Goal: Register for event/course: Register for event/course

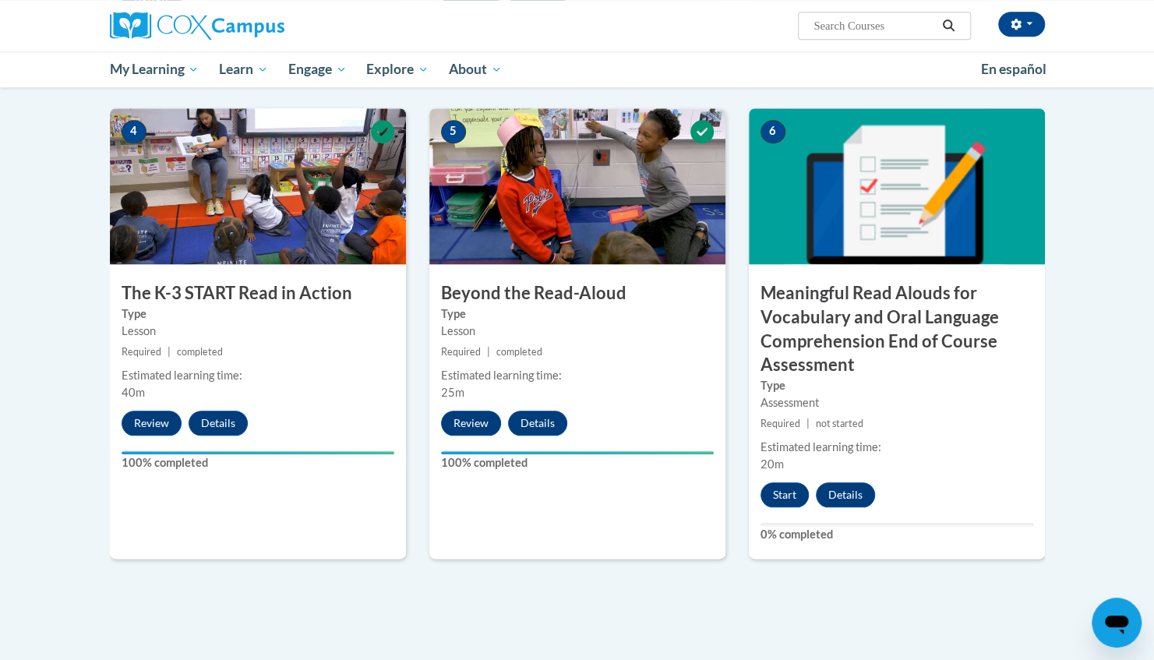
click at [669, 63] on ul "My Learning My Learning My Course Progress Certificates My Action Plans Group D…" at bounding box center [535, 69] width 871 height 36
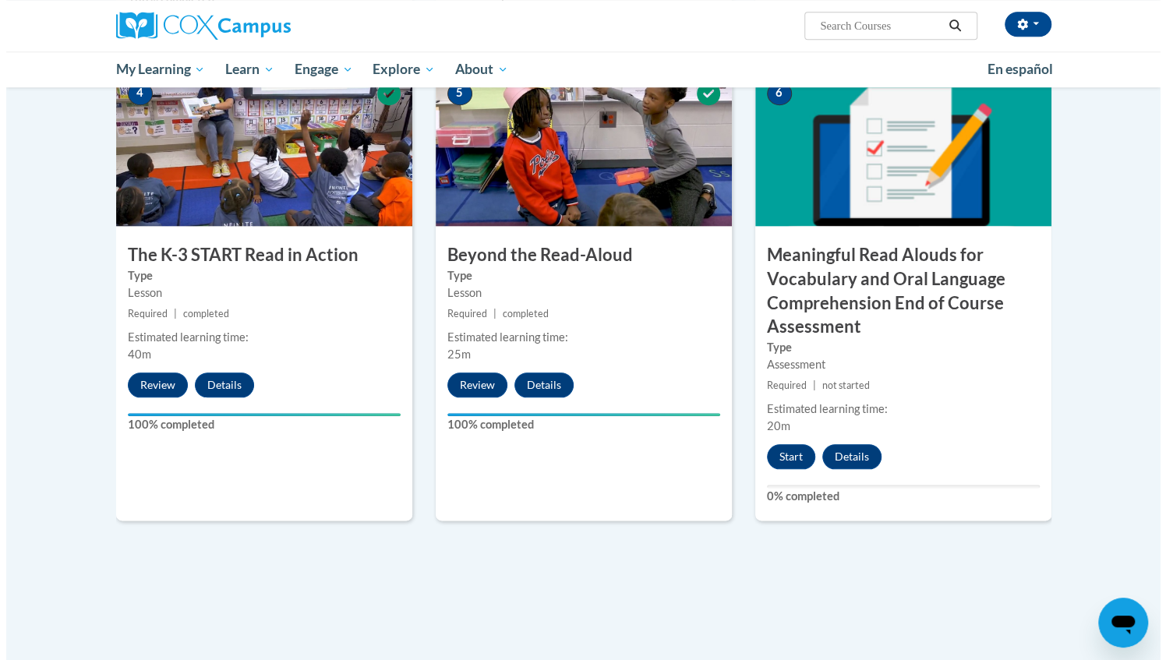
scroll to position [880, 0]
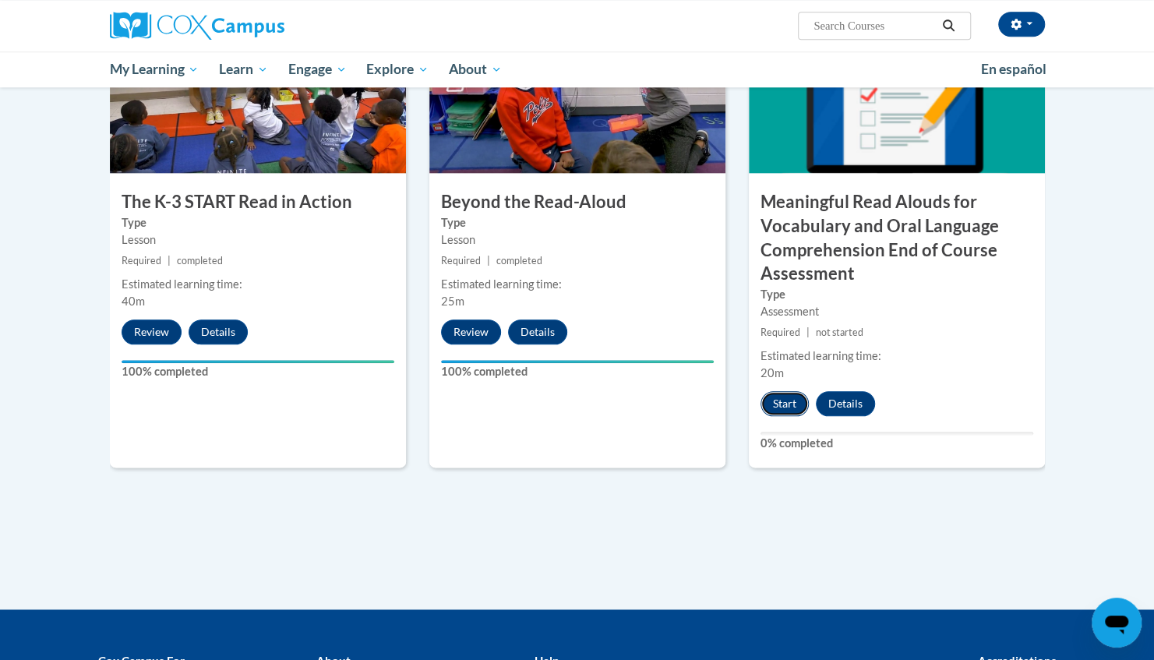
click at [792, 402] on button "Start" at bounding box center [785, 403] width 48 height 25
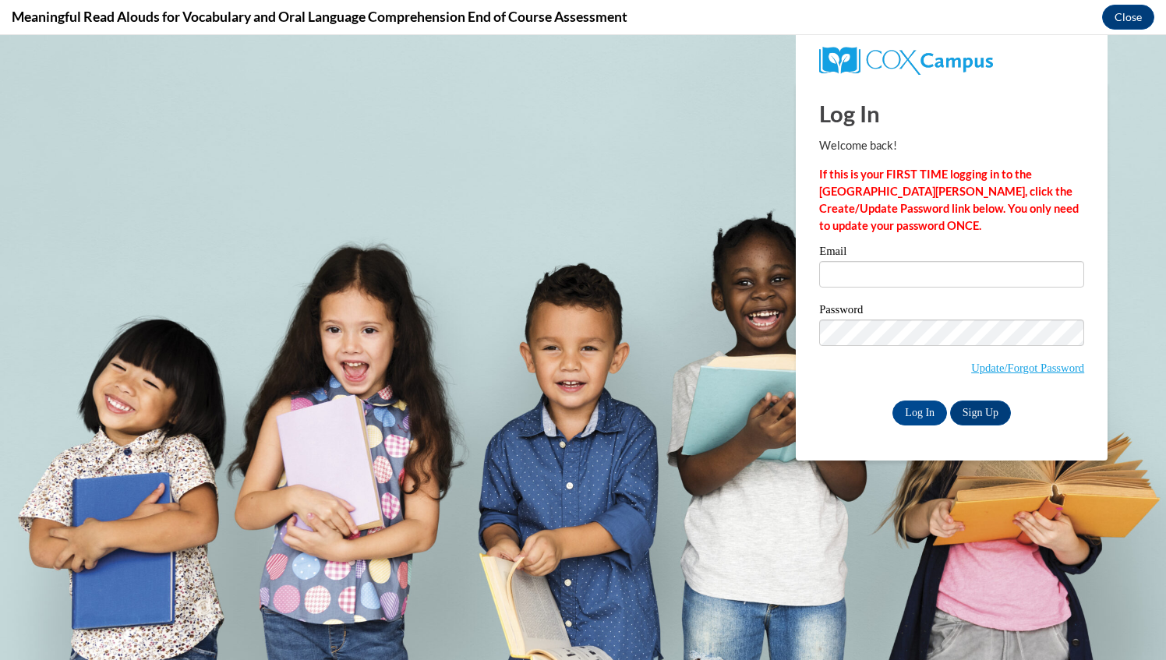
scroll to position [0, 0]
click at [888, 286] on input "Email" at bounding box center [951, 274] width 265 height 26
type input "karre.feuker@ktecschools.org"
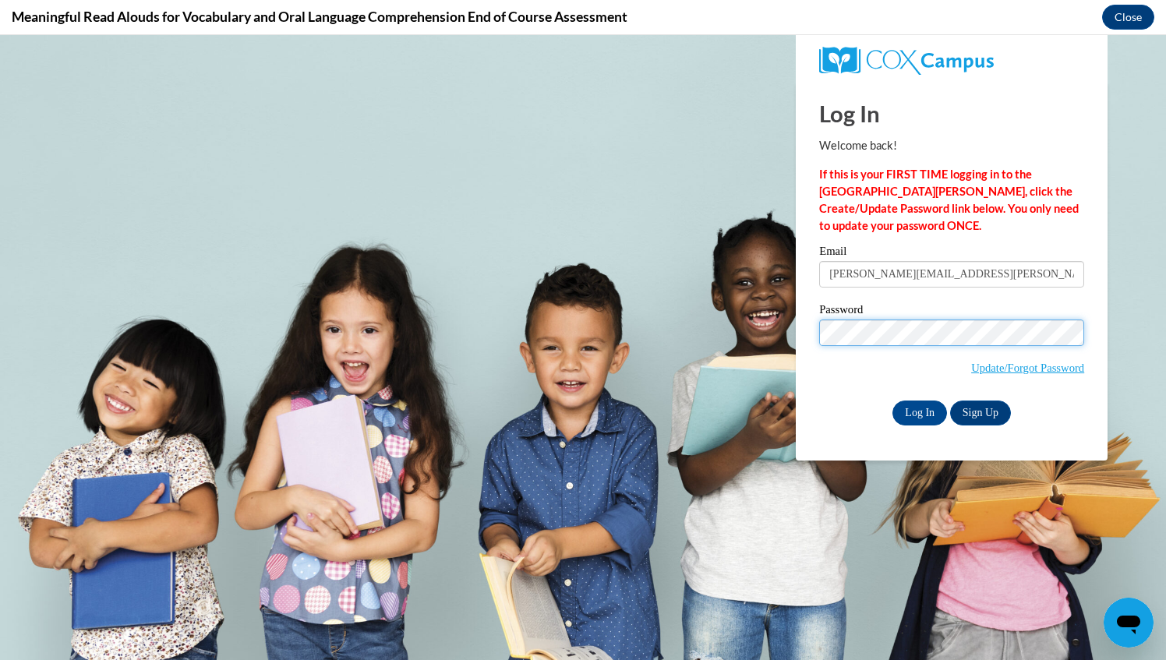
click at [892, 401] on input "Log In" at bounding box center [919, 413] width 55 height 25
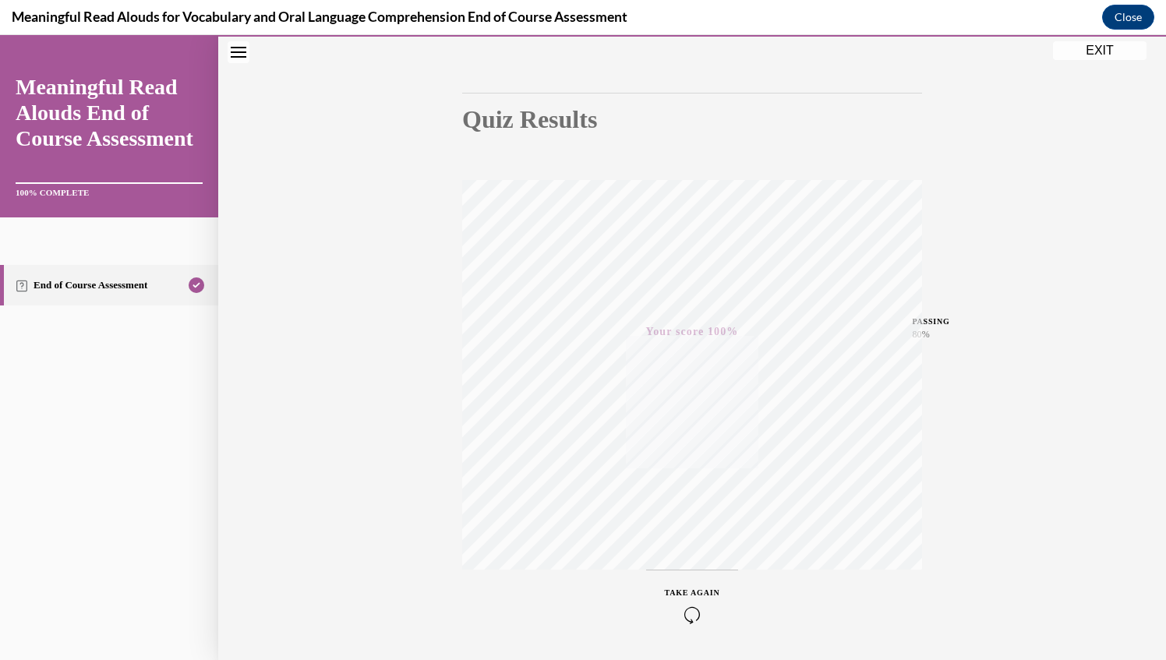
scroll to position [173, 0]
click at [1102, 45] on button "EXIT" at bounding box center [1100, 50] width 94 height 19
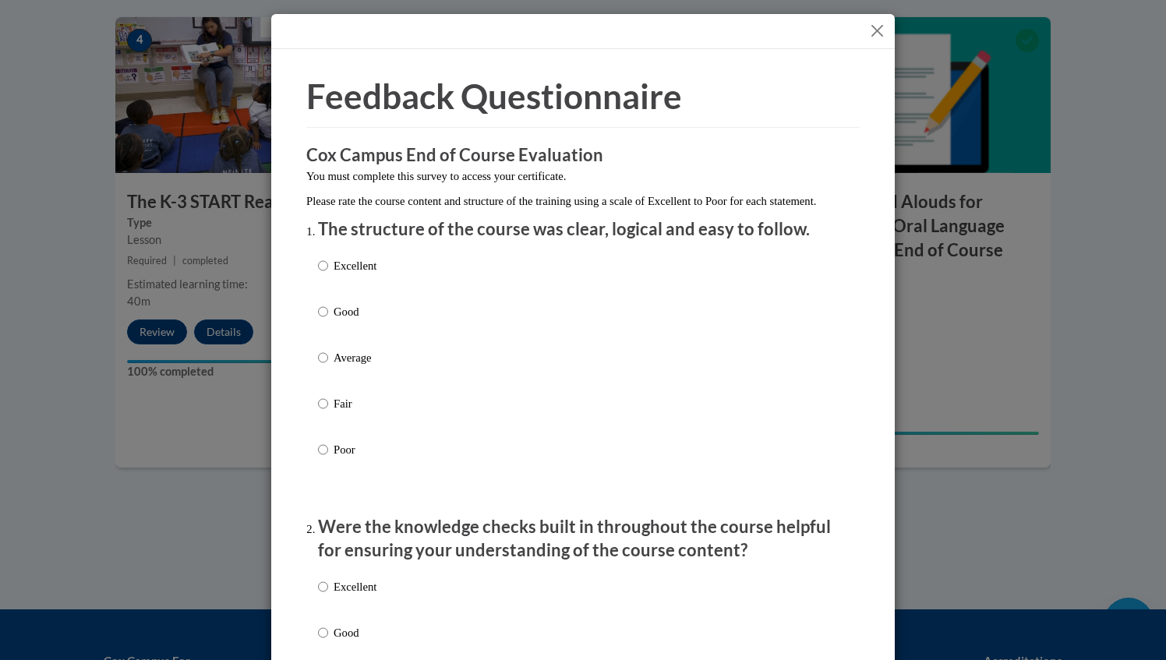
click at [322, 330] on label "Good" at bounding box center [347, 324] width 58 height 42
click at [322, 320] on input "Good" at bounding box center [323, 311] width 10 height 17
radio input "true"
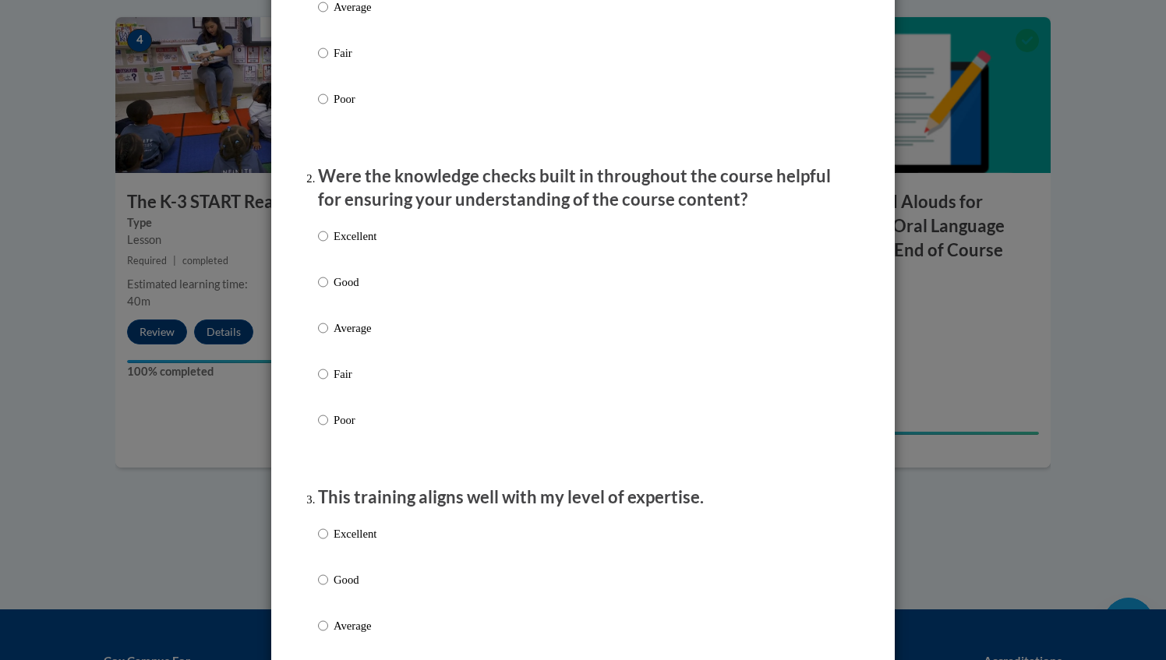
scroll to position [362, 0]
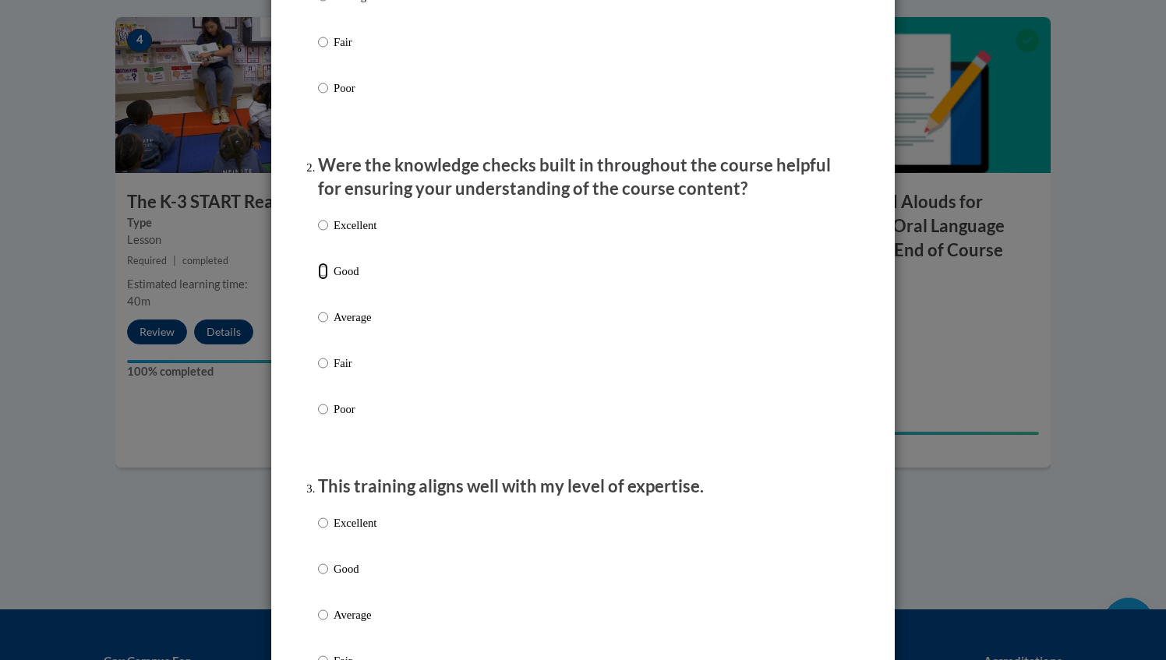
click at [318, 280] on input "Good" at bounding box center [323, 271] width 10 height 17
radio input "true"
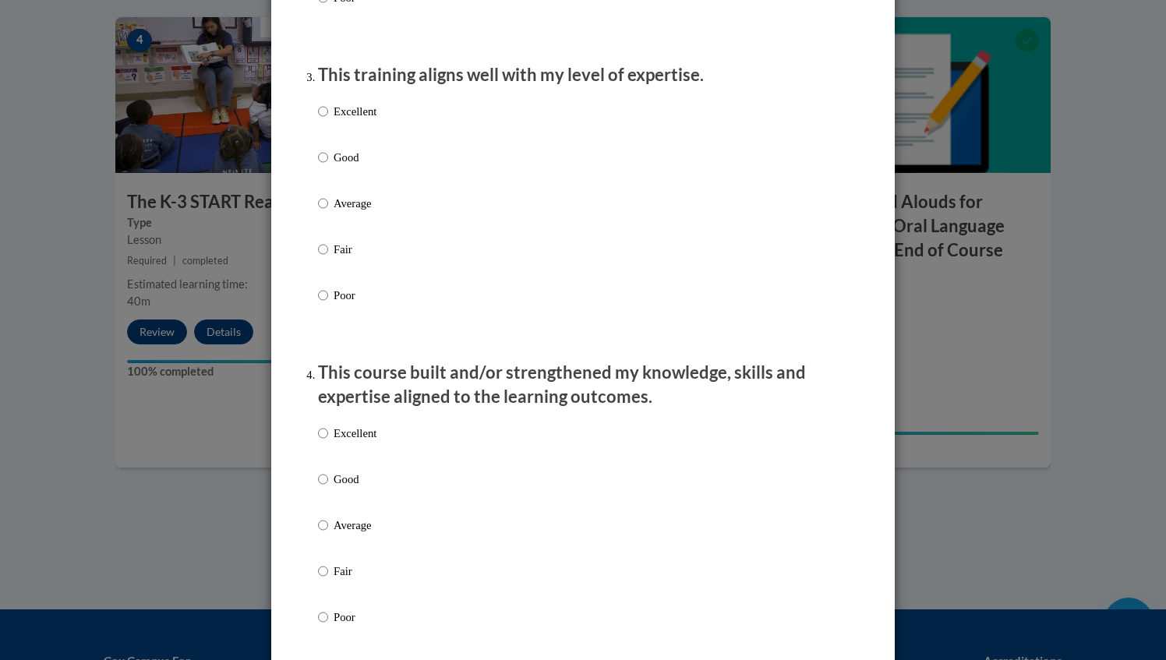
scroll to position [789, 0]
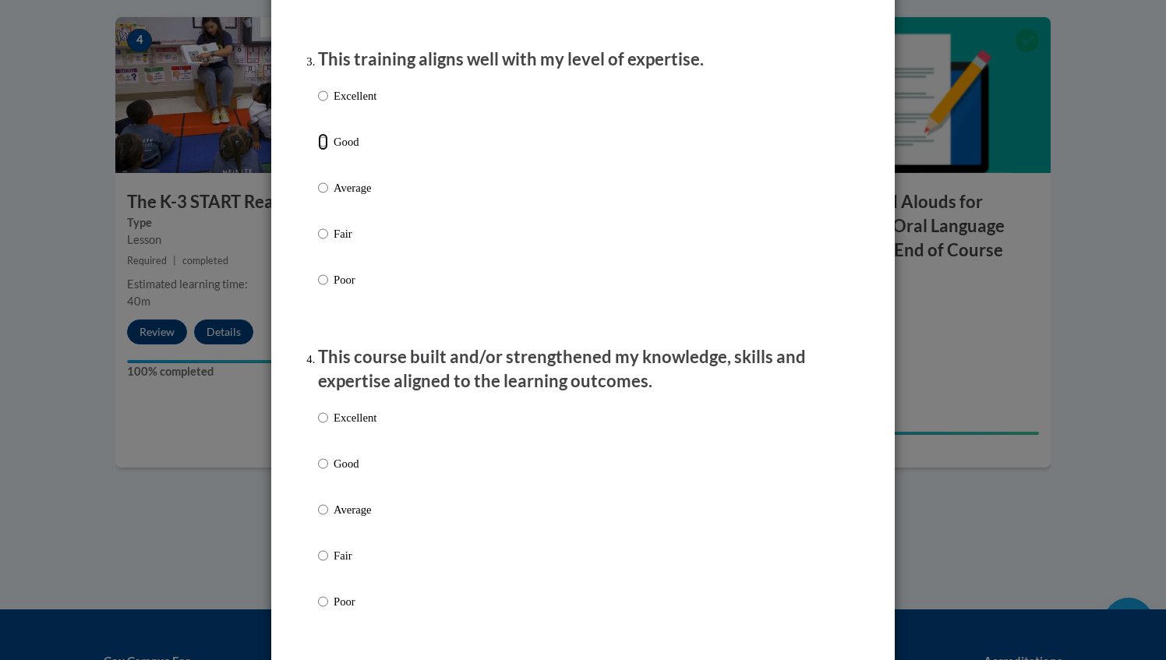
click at [320, 150] on input "Good" at bounding box center [323, 141] width 10 height 17
radio input "true"
click at [318, 472] on input "Good" at bounding box center [323, 463] width 10 height 17
radio input "true"
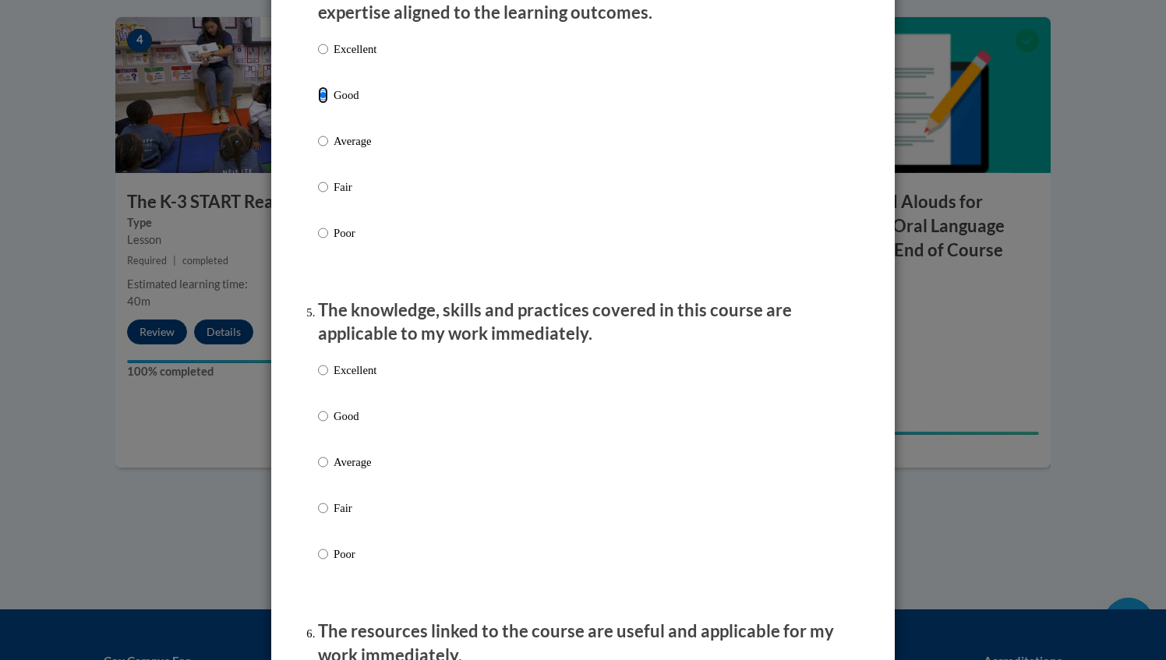
scroll to position [1158, 0]
click at [318, 424] on input "Good" at bounding box center [323, 415] width 10 height 17
radio input "true"
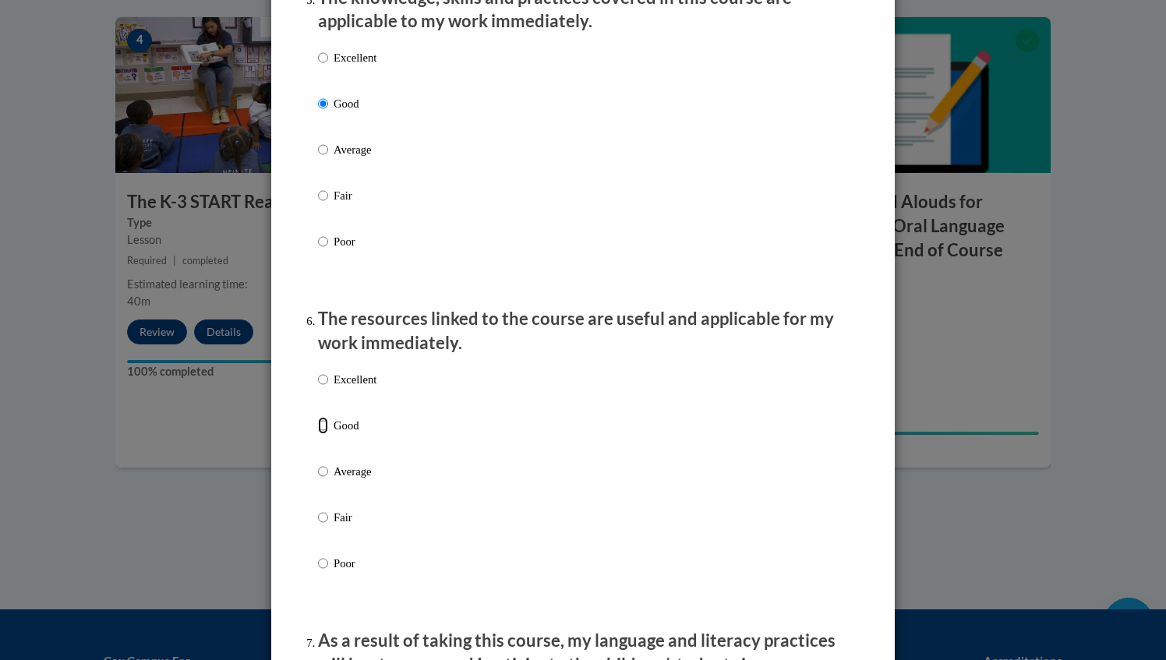
click at [318, 434] on input "Good" at bounding box center [323, 425] width 10 height 17
radio input "true"
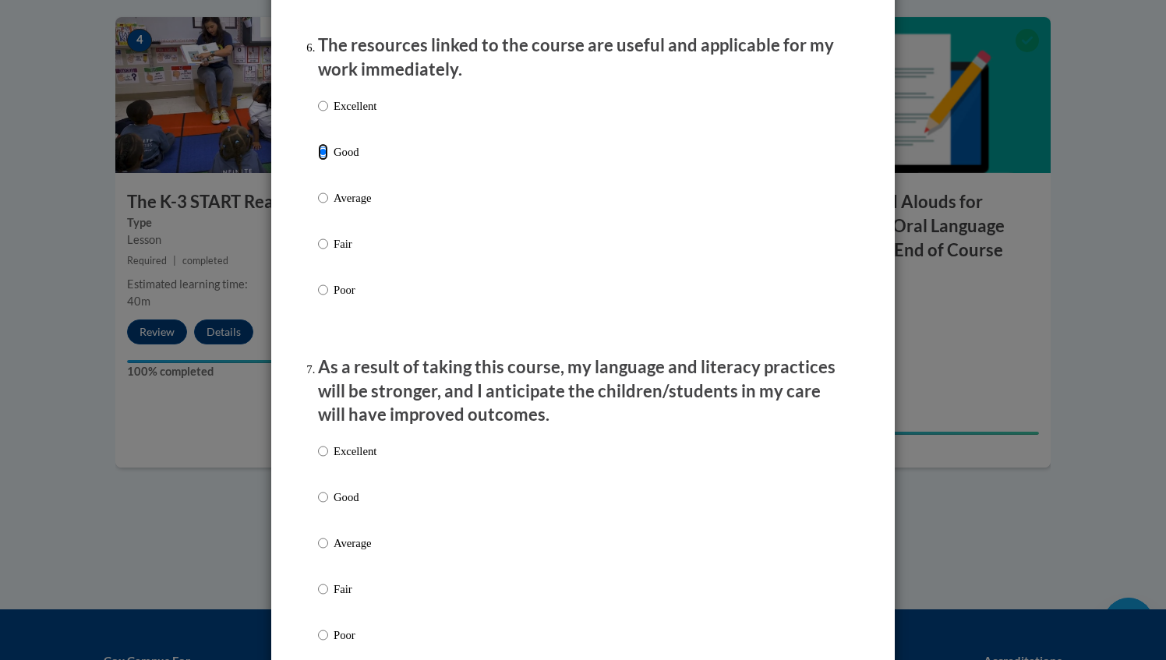
scroll to position [1744, 0]
click at [318, 505] on input "Good" at bounding box center [323, 496] width 10 height 17
radio input "true"
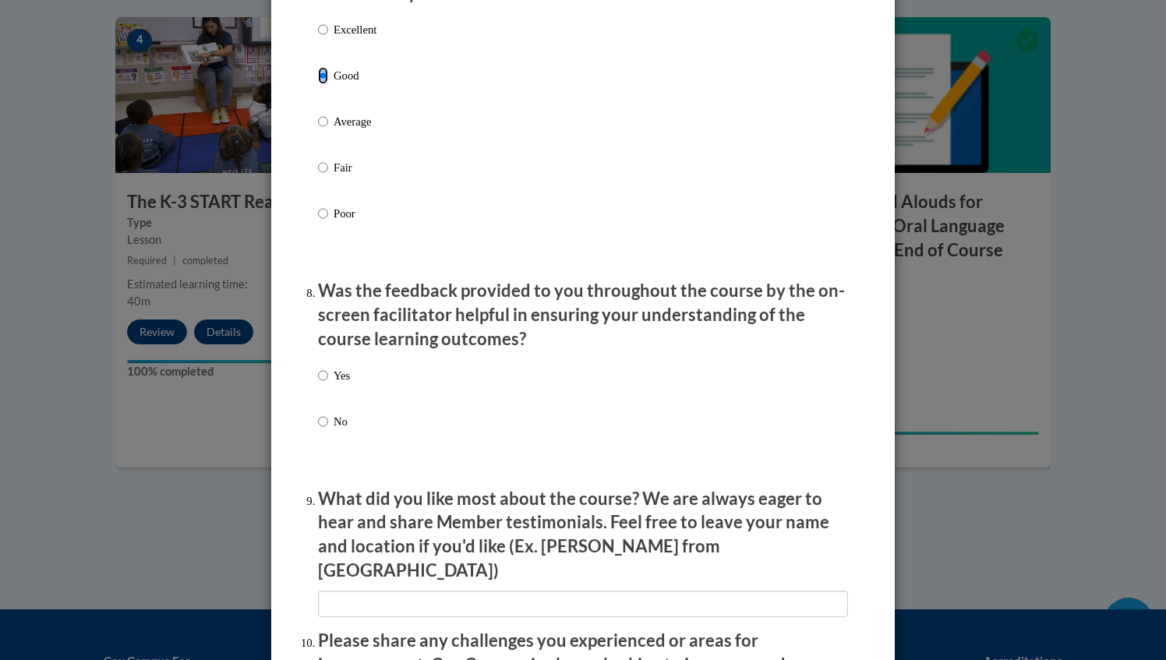
scroll to position [2170, 0]
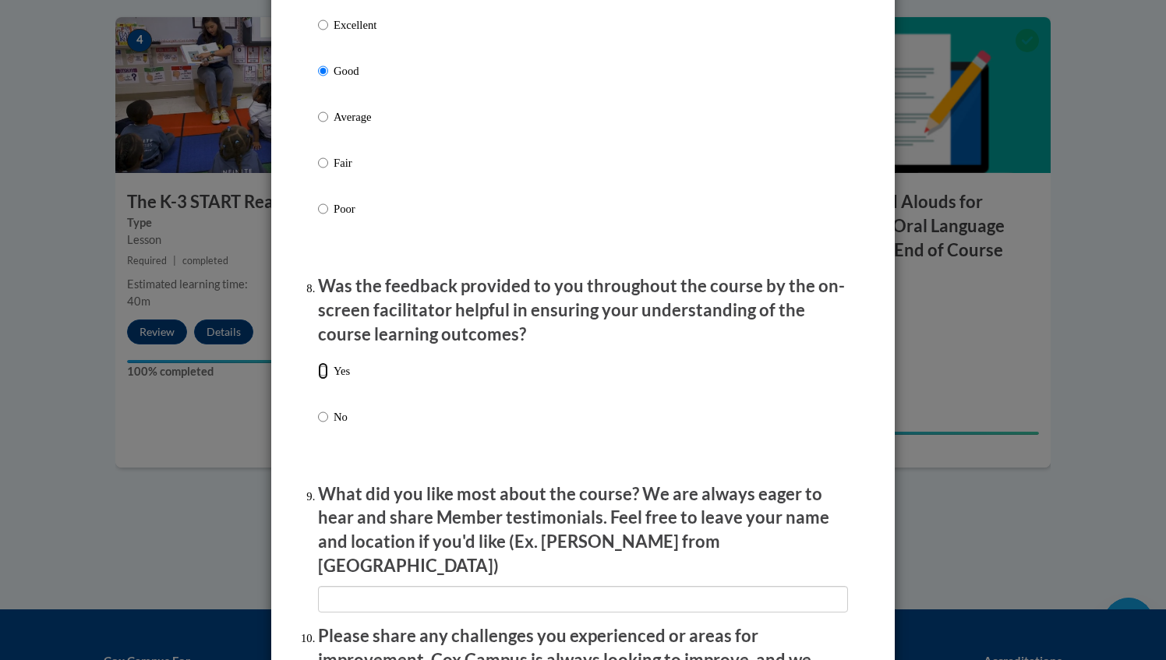
click at [318, 380] on input "Yes" at bounding box center [323, 370] width 10 height 17
radio input "true"
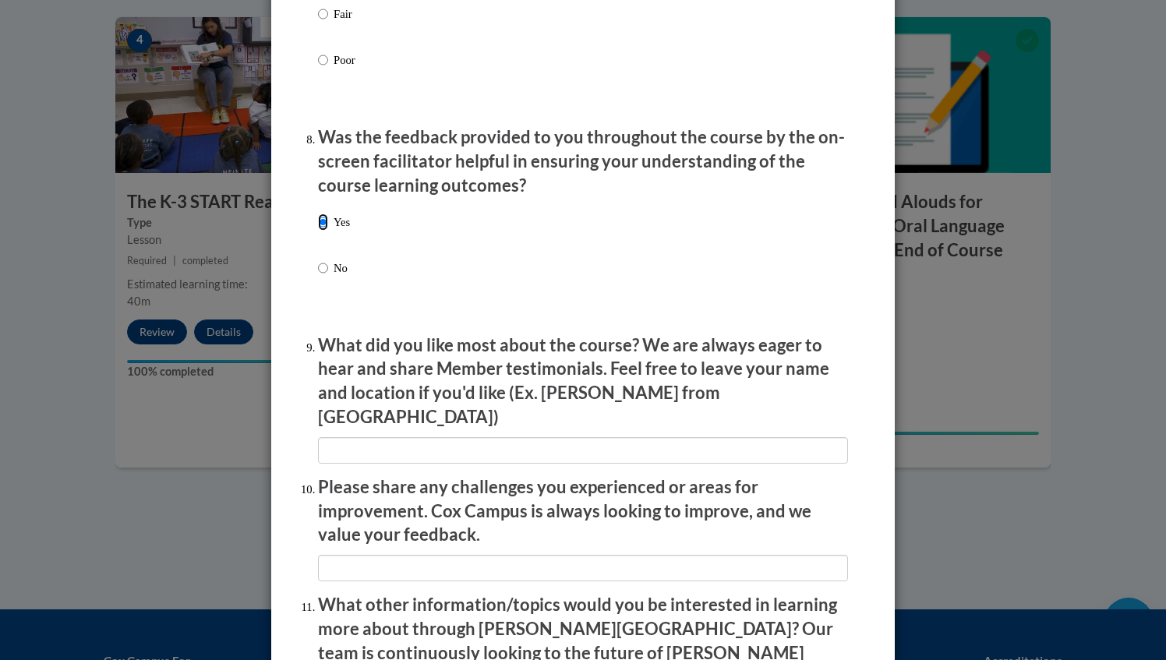
scroll to position [2330, 0]
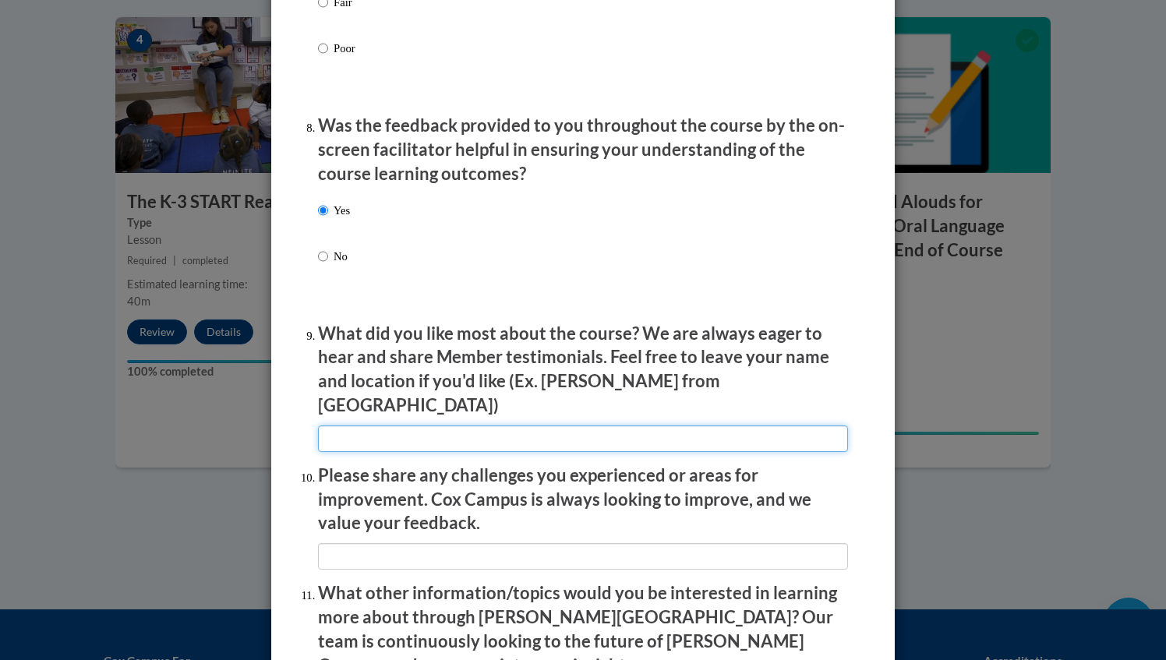
click at [327, 426] on input "textbox" at bounding box center [583, 439] width 530 height 26
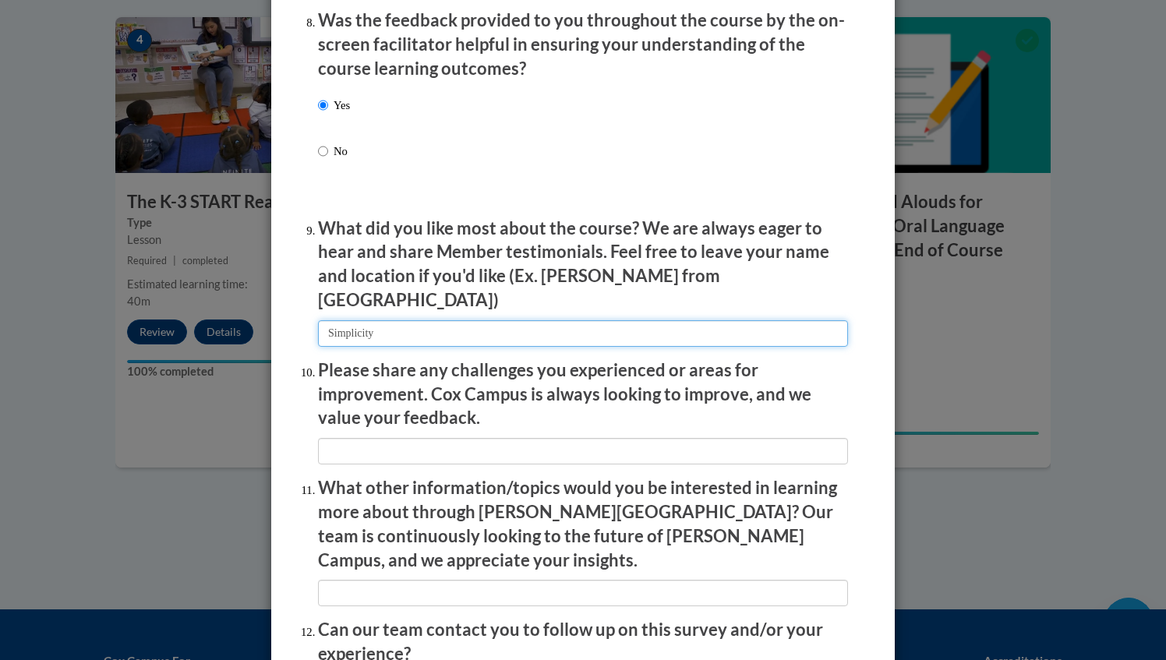
scroll to position [2460, 0]
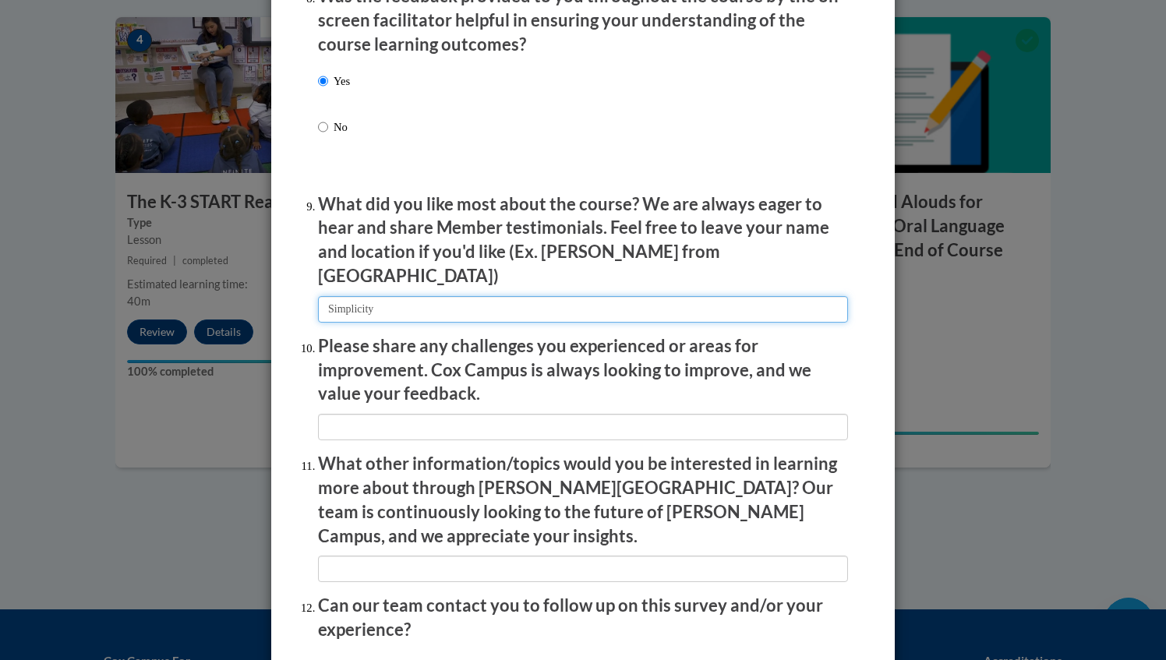
type input "Simplicity"
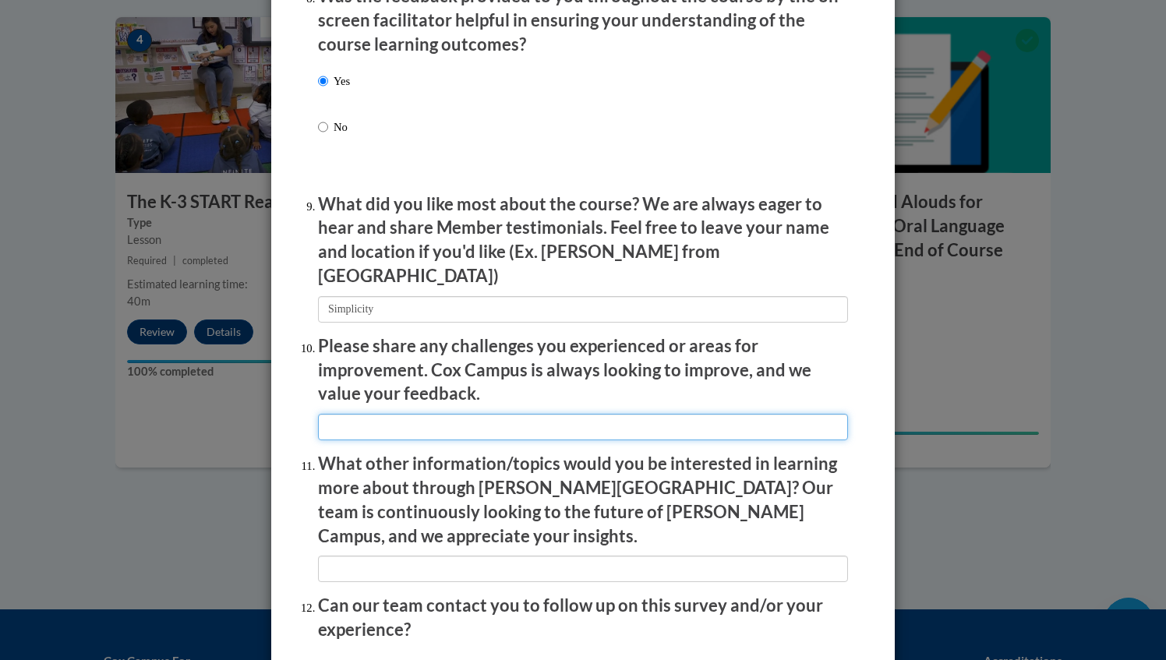
click at [370, 416] on input "textbox" at bounding box center [583, 427] width 530 height 26
click at [371, 414] on input "textbox" at bounding box center [583, 427] width 530 height 26
type input "None"
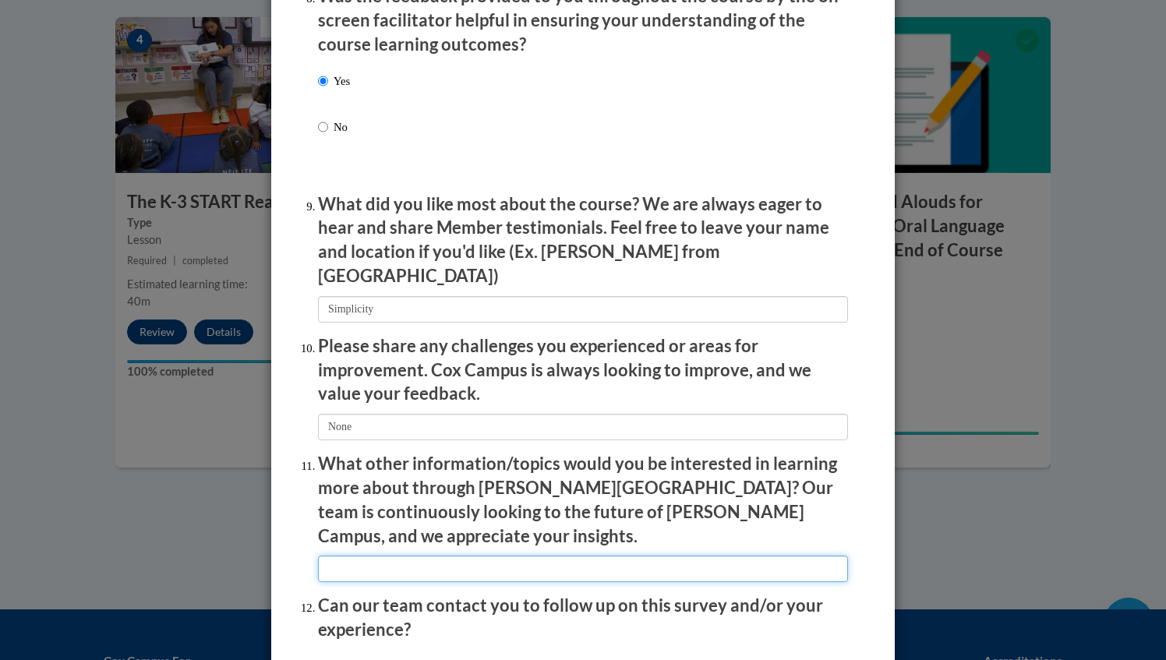
click at [355, 556] on input "textbox" at bounding box center [583, 569] width 530 height 26
type input "None"
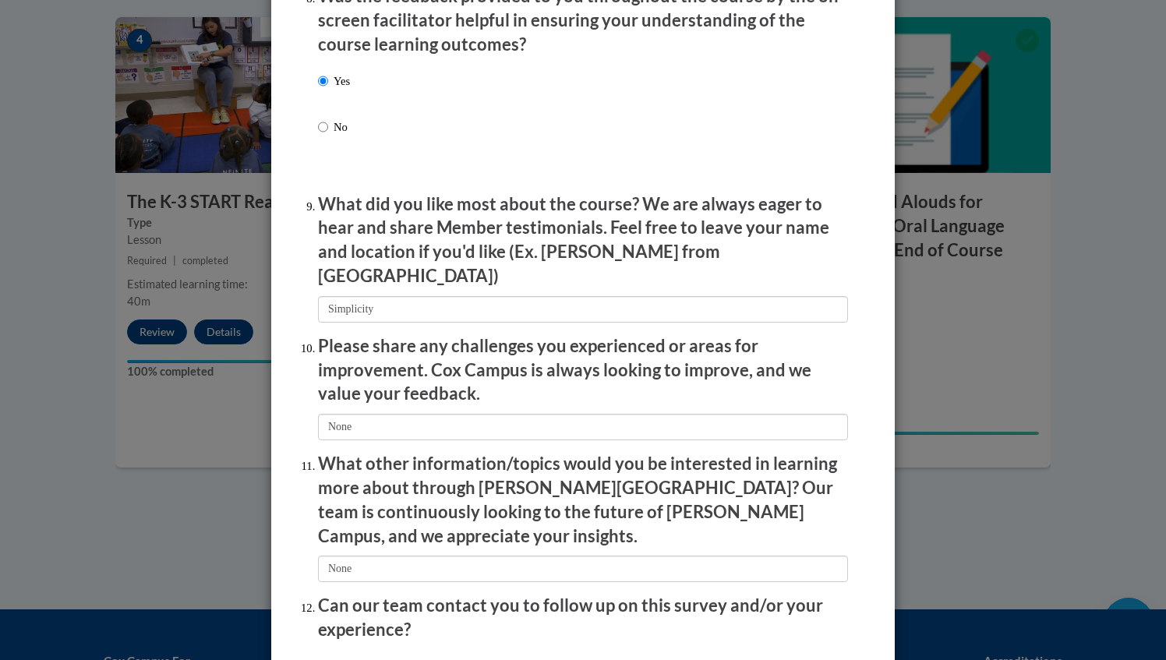
radio input "true"
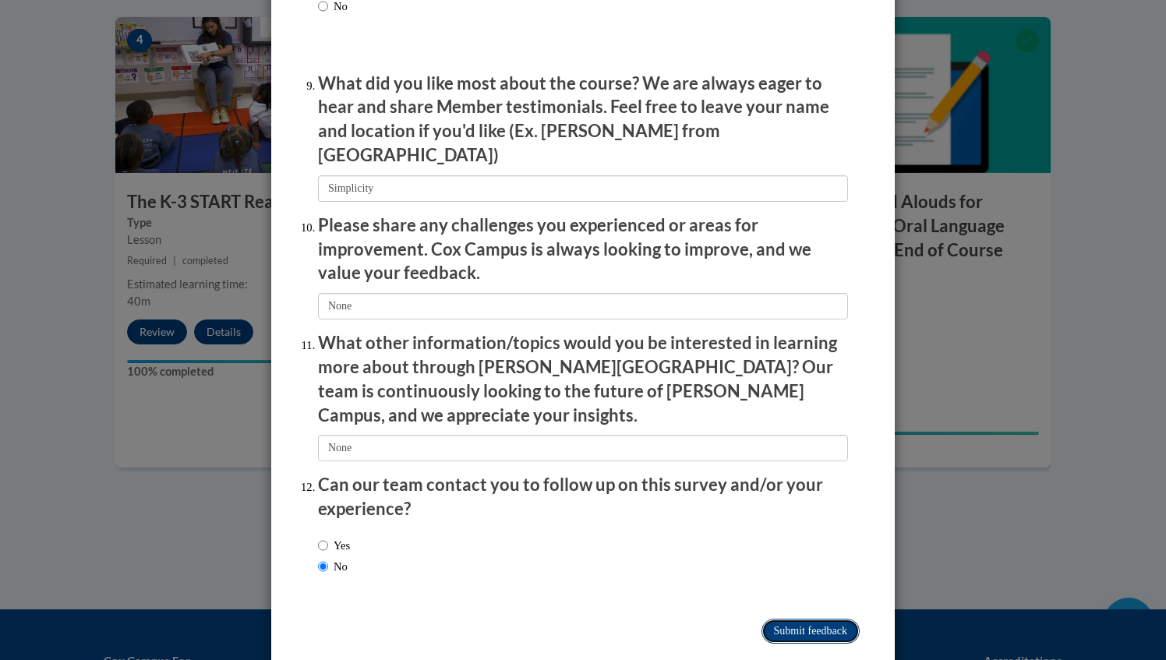
click at [785, 619] on input "Submit feedback" at bounding box center [810, 631] width 98 height 25
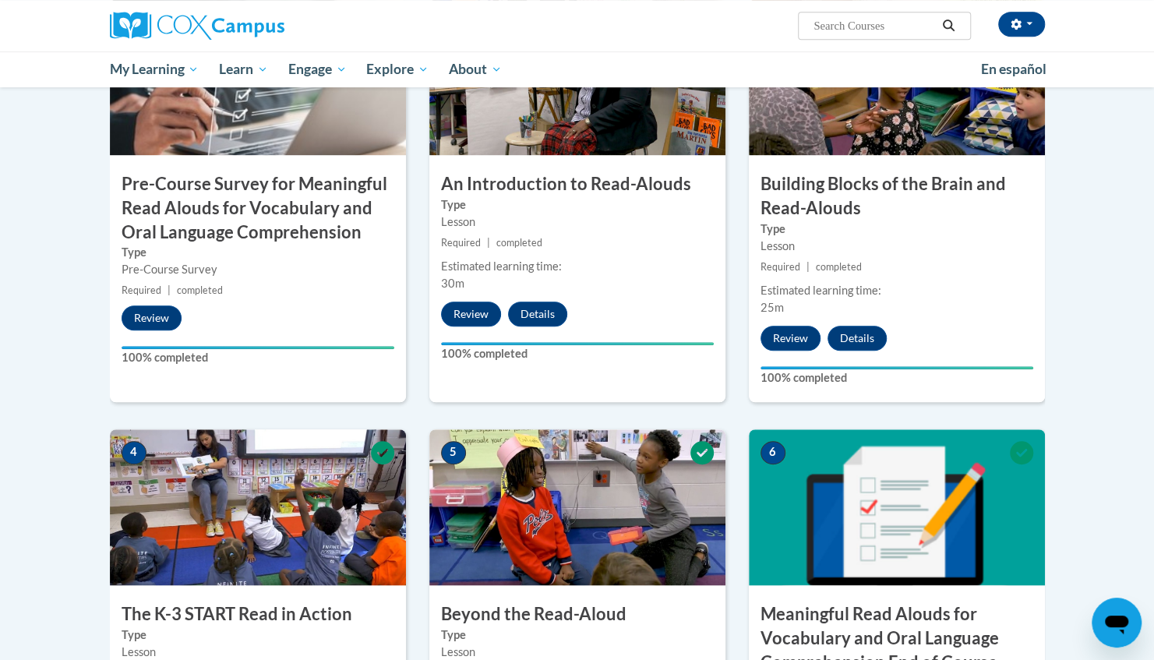
scroll to position [0, 0]
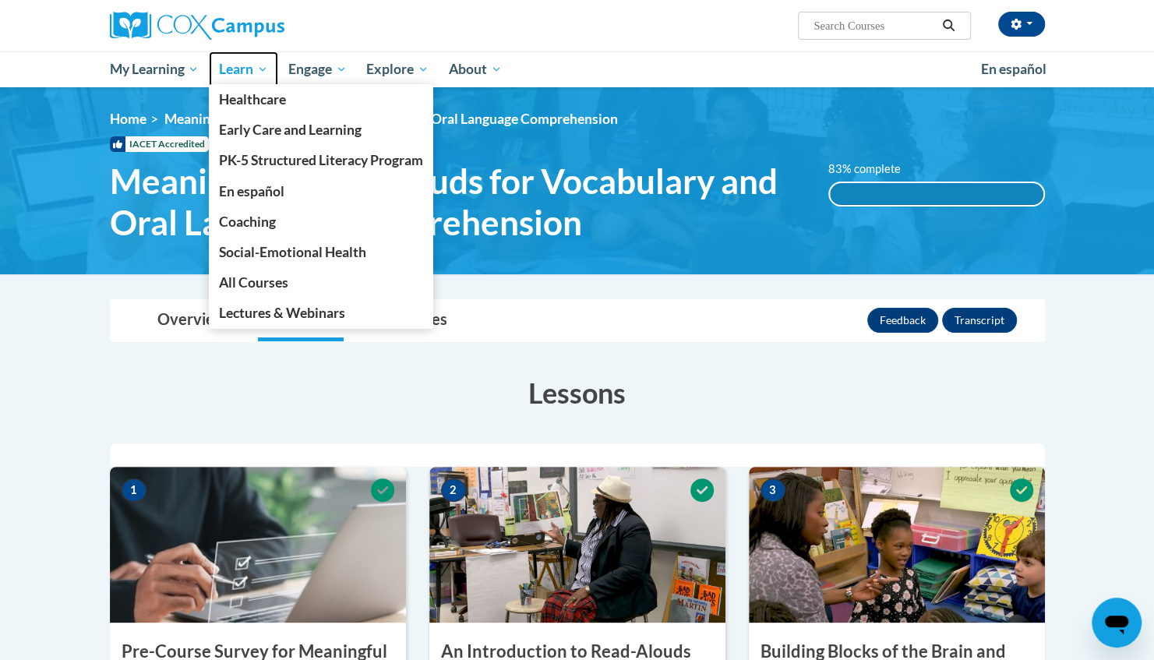
click at [240, 71] on span "Learn" at bounding box center [243, 69] width 49 height 19
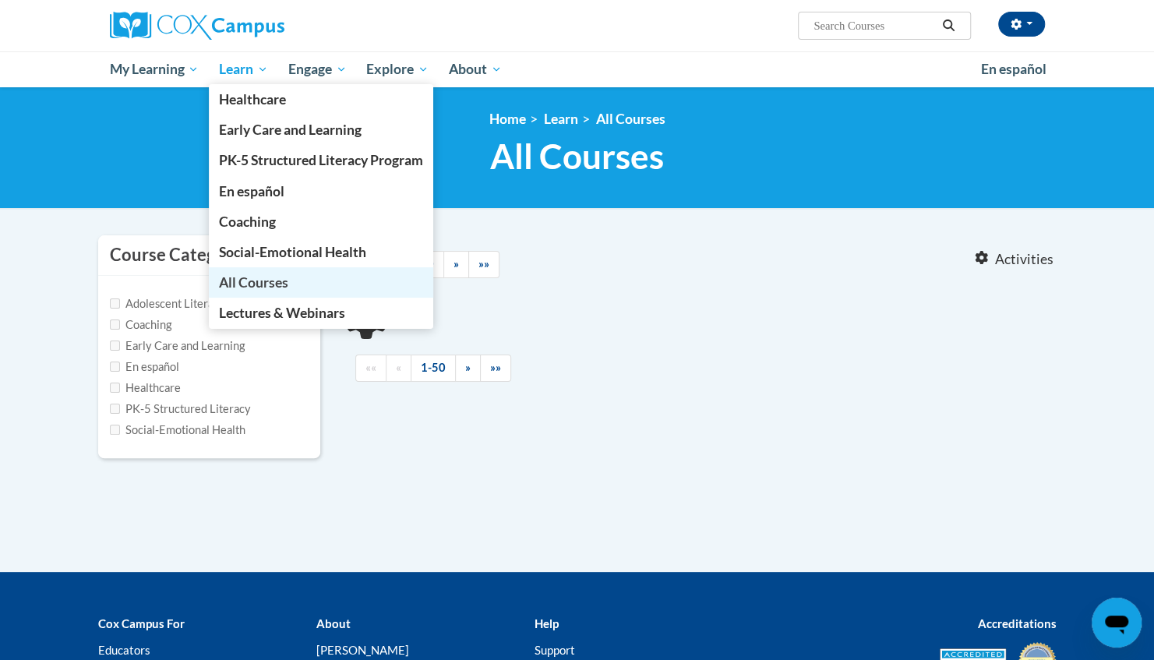
click at [260, 285] on span "All Courses" at bounding box center [253, 282] width 69 height 16
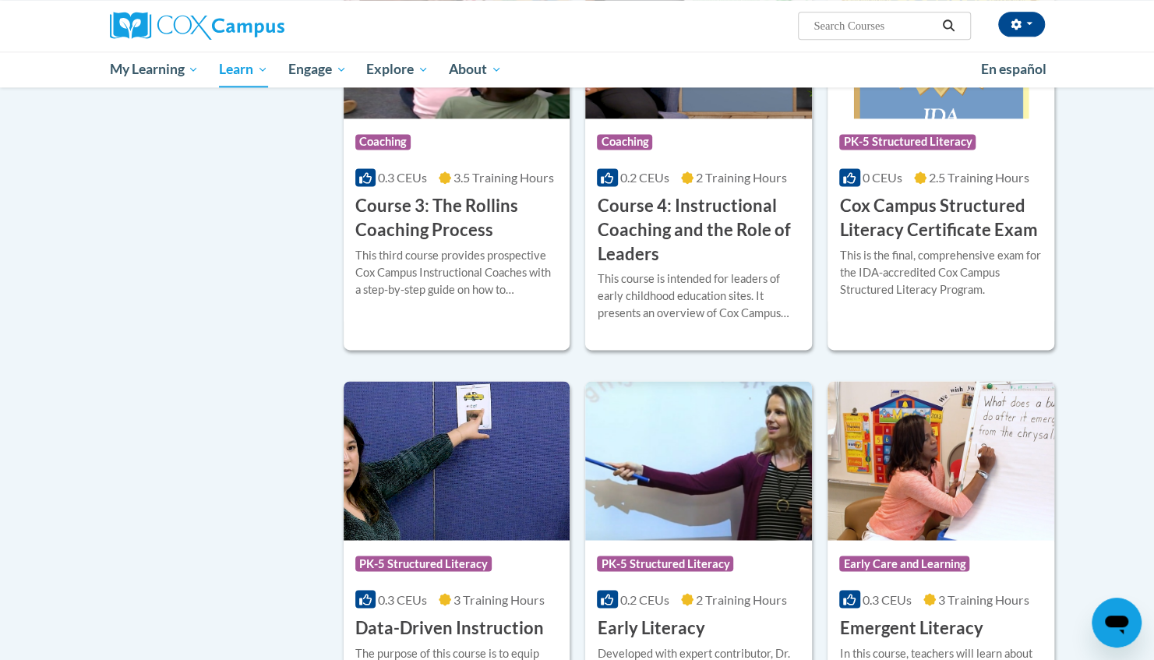
scroll to position [1199, 0]
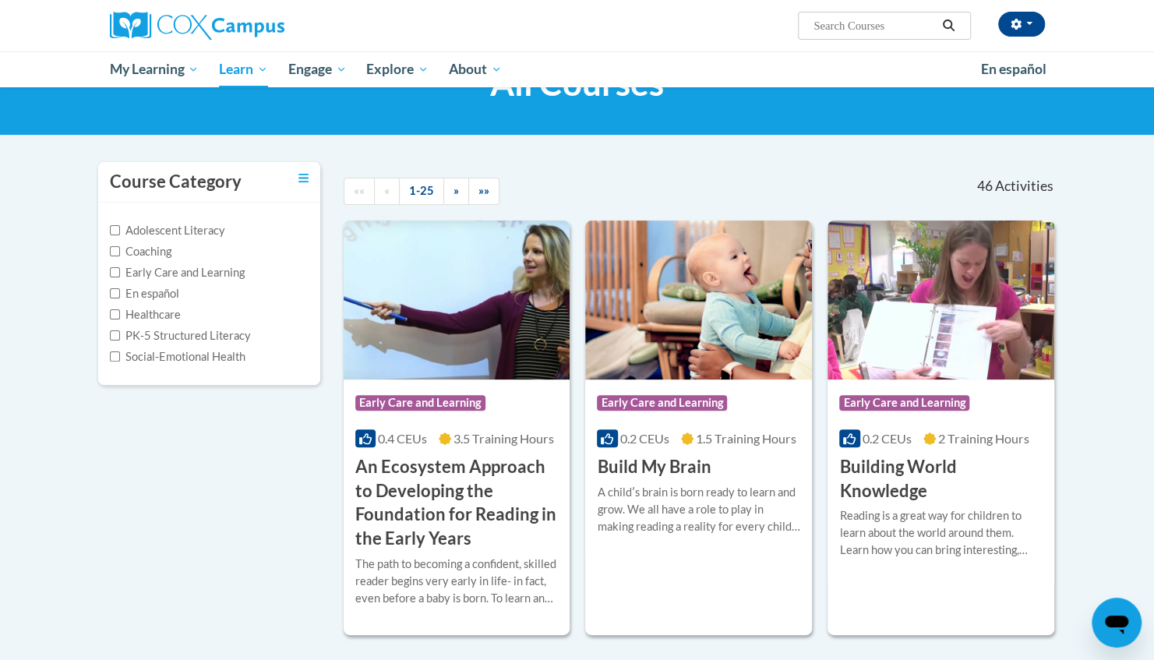
scroll to position [0, 0]
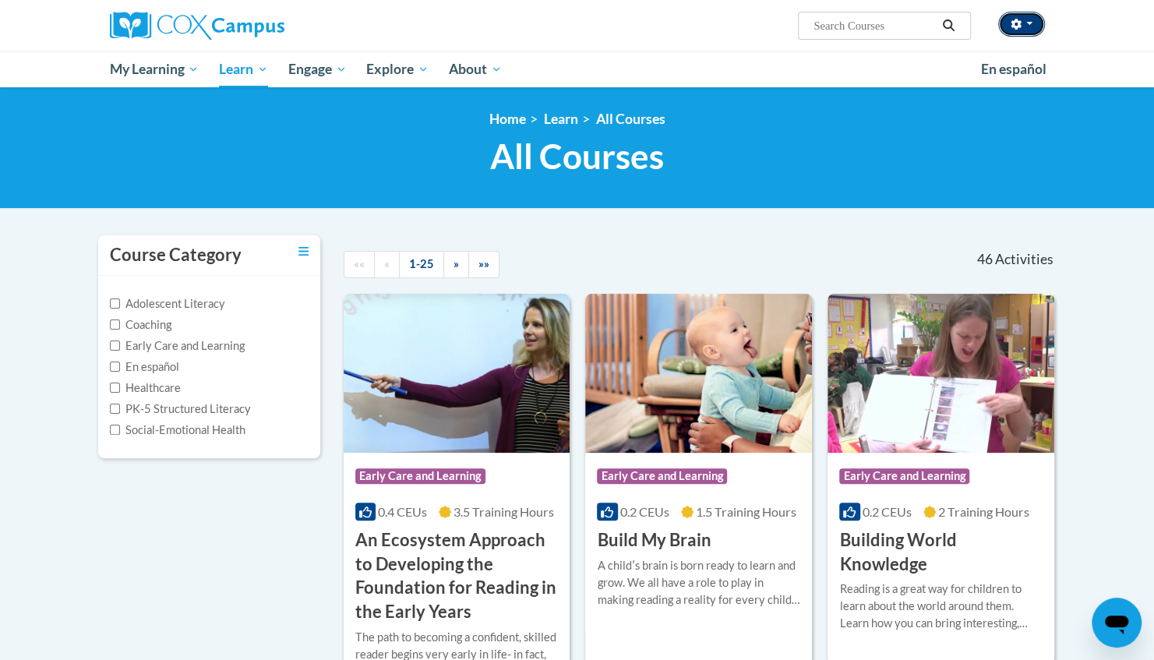
click at [1030, 23] on span "button" at bounding box center [1029, 23] width 6 height 3
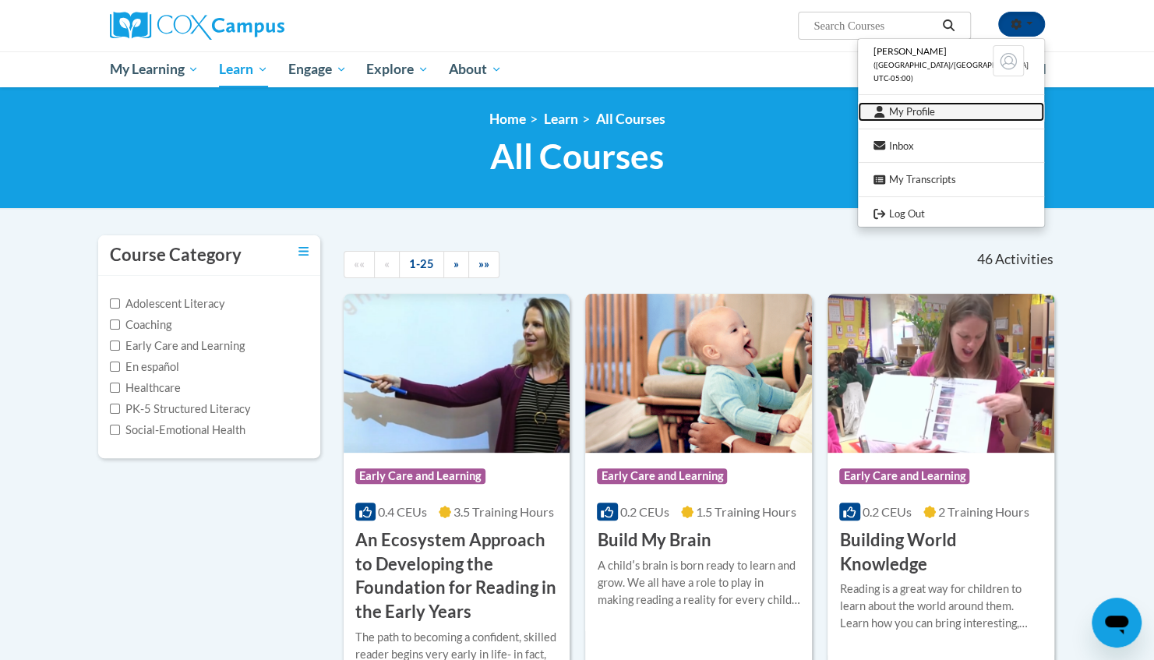
click at [952, 108] on link "My Profile" at bounding box center [951, 111] width 186 height 19
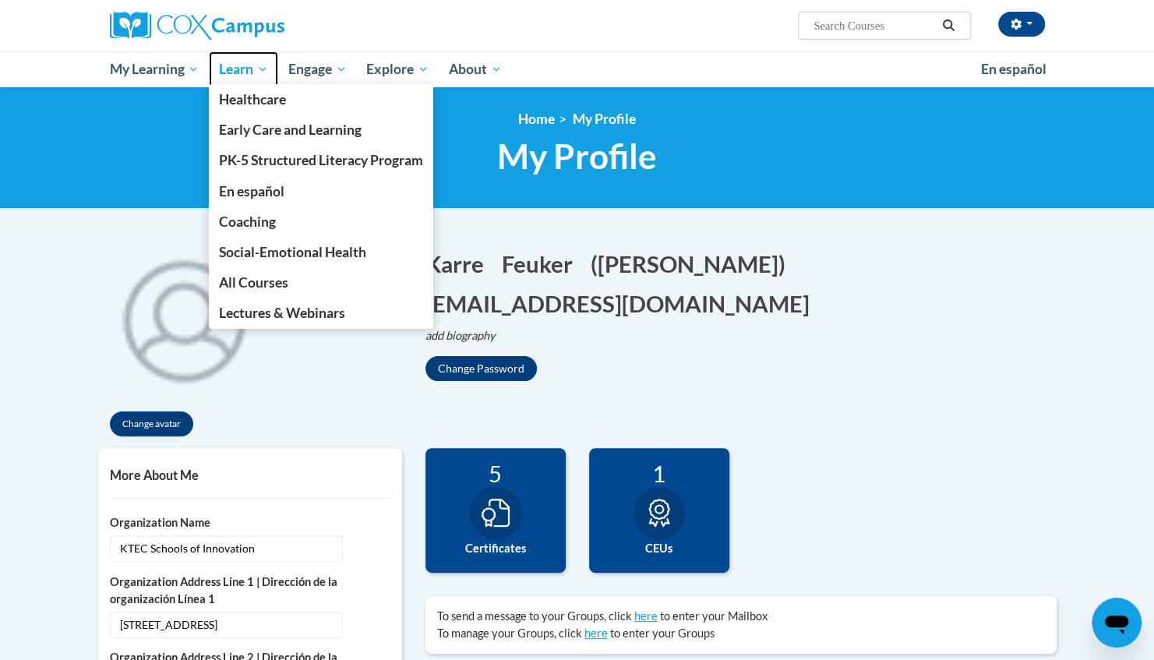
click at [233, 66] on span "Learn" at bounding box center [243, 69] width 49 height 19
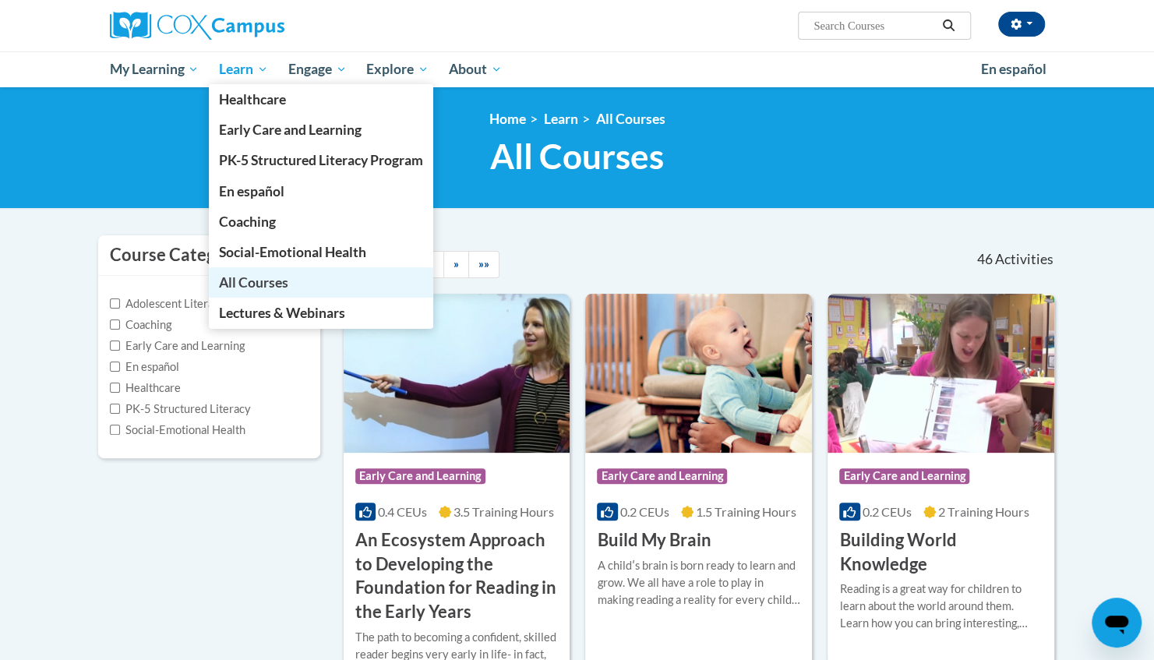
click at [257, 288] on span "All Courses" at bounding box center [253, 282] width 69 height 16
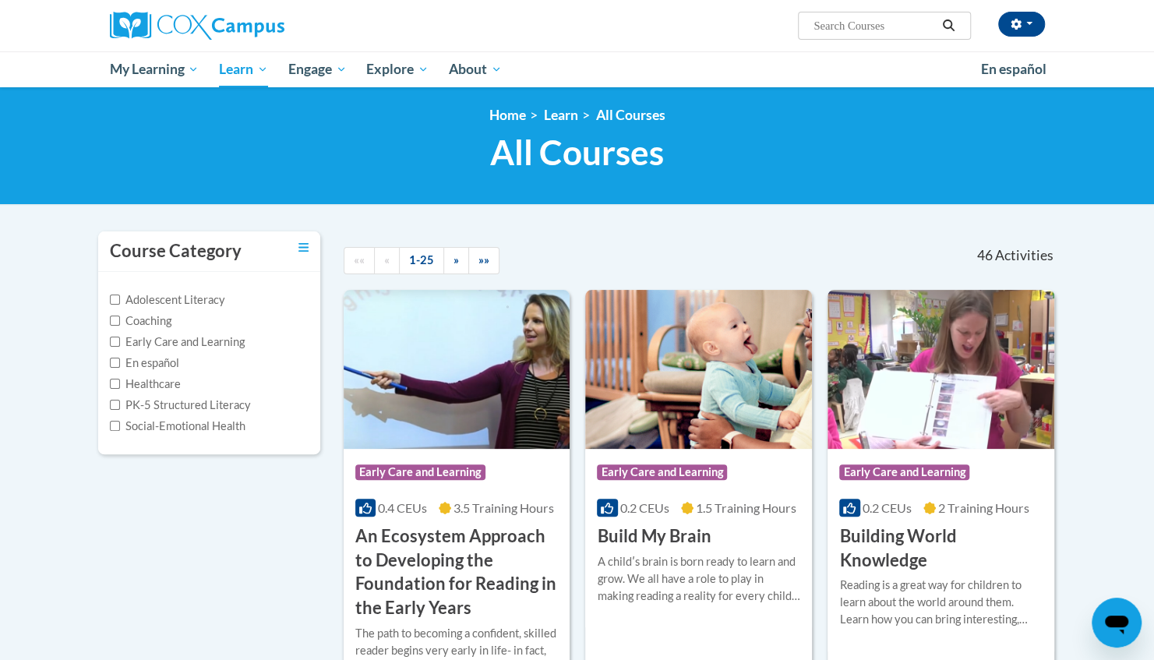
scroll to position [7, 0]
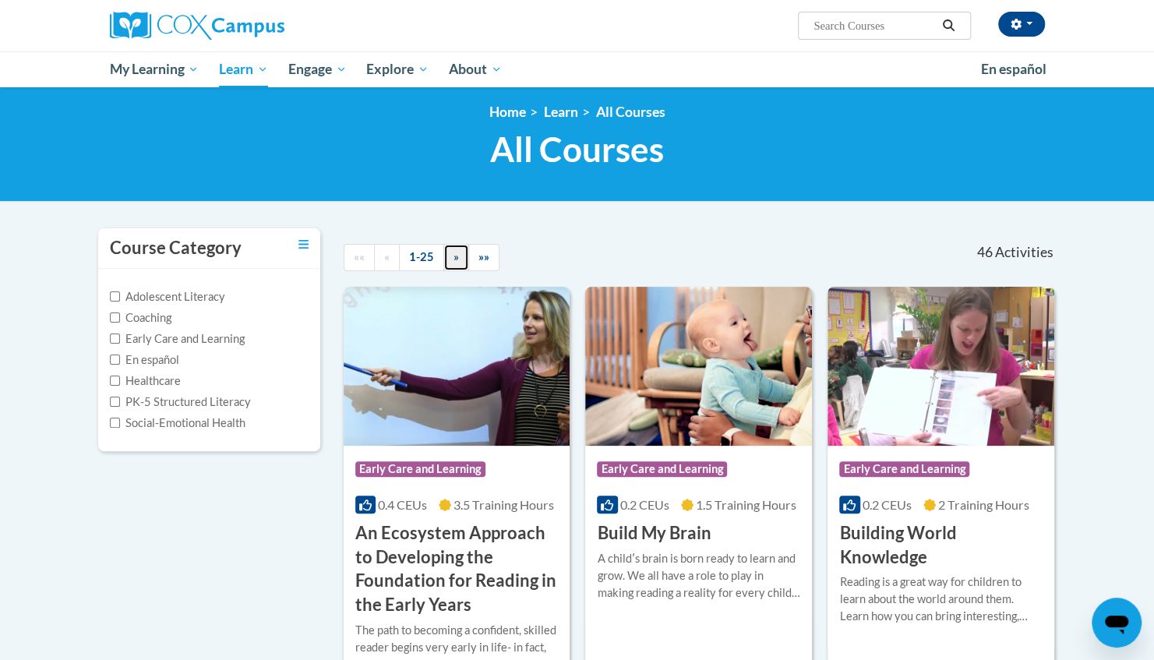
click at [455, 254] on span "»" at bounding box center [456, 256] width 5 height 13
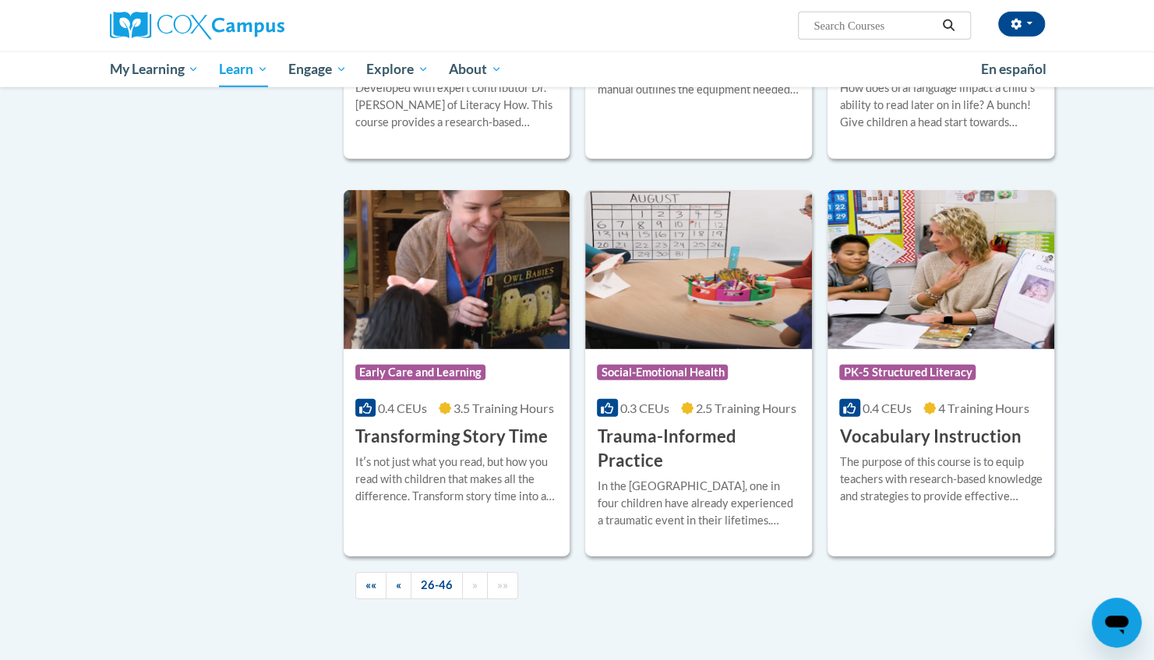
scroll to position [2503, 0]
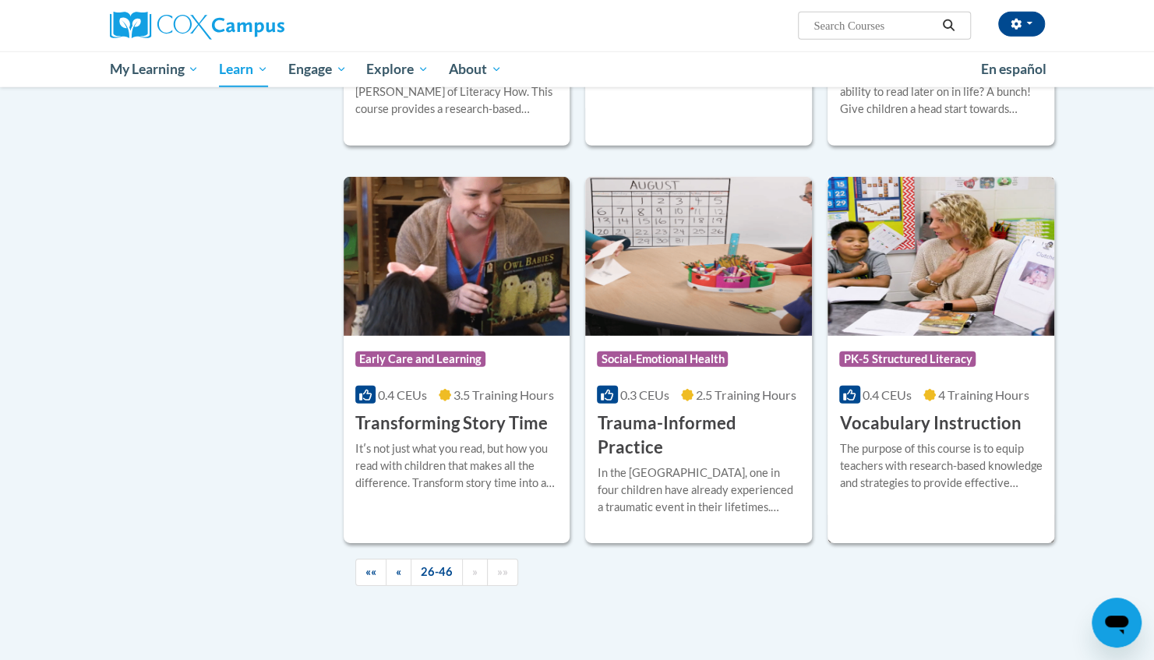
click at [910, 412] on h3 "Vocabulary Instruction" at bounding box center [930, 424] width 182 height 24
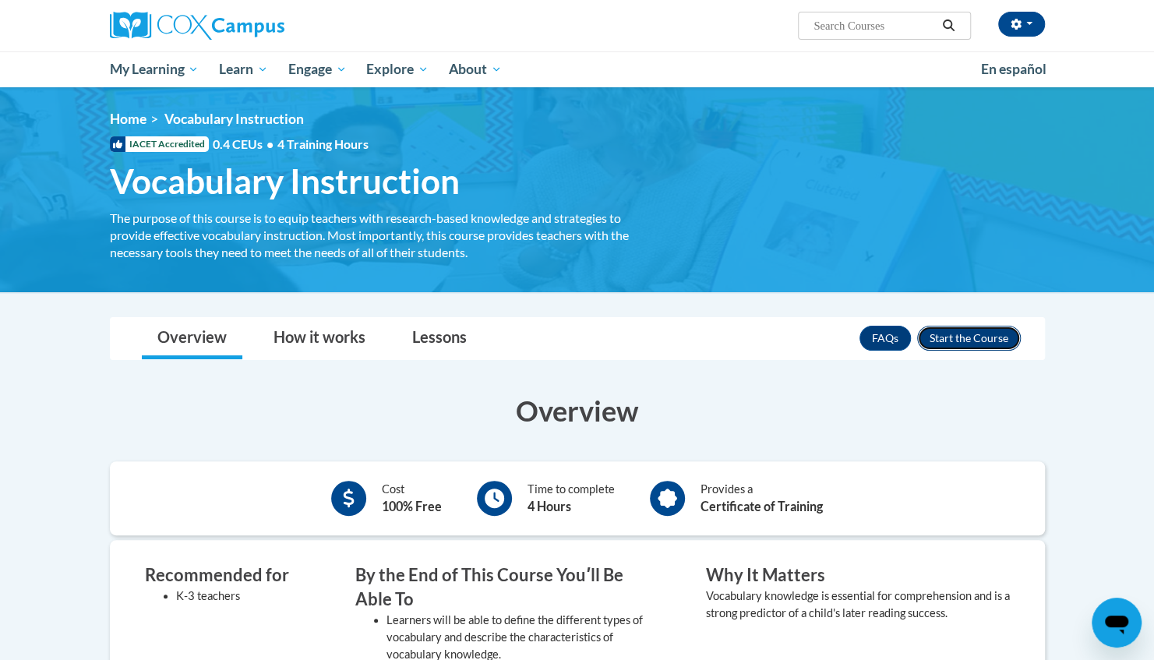
click at [980, 345] on button "Enroll" at bounding box center [969, 338] width 104 height 25
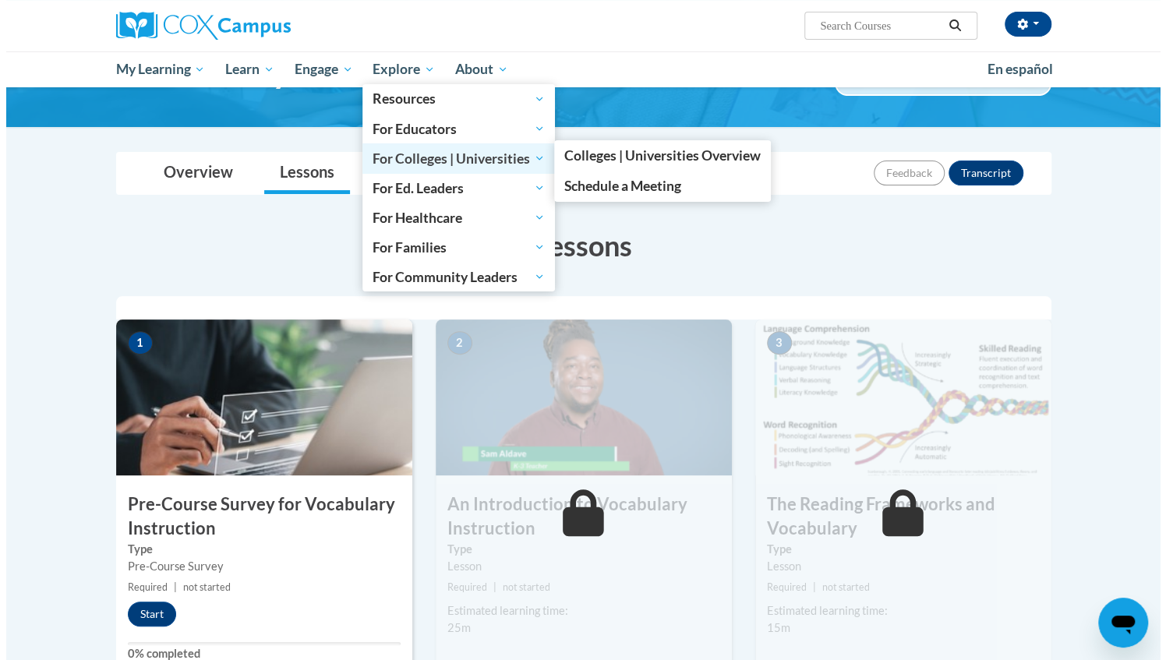
scroll to position [114, 0]
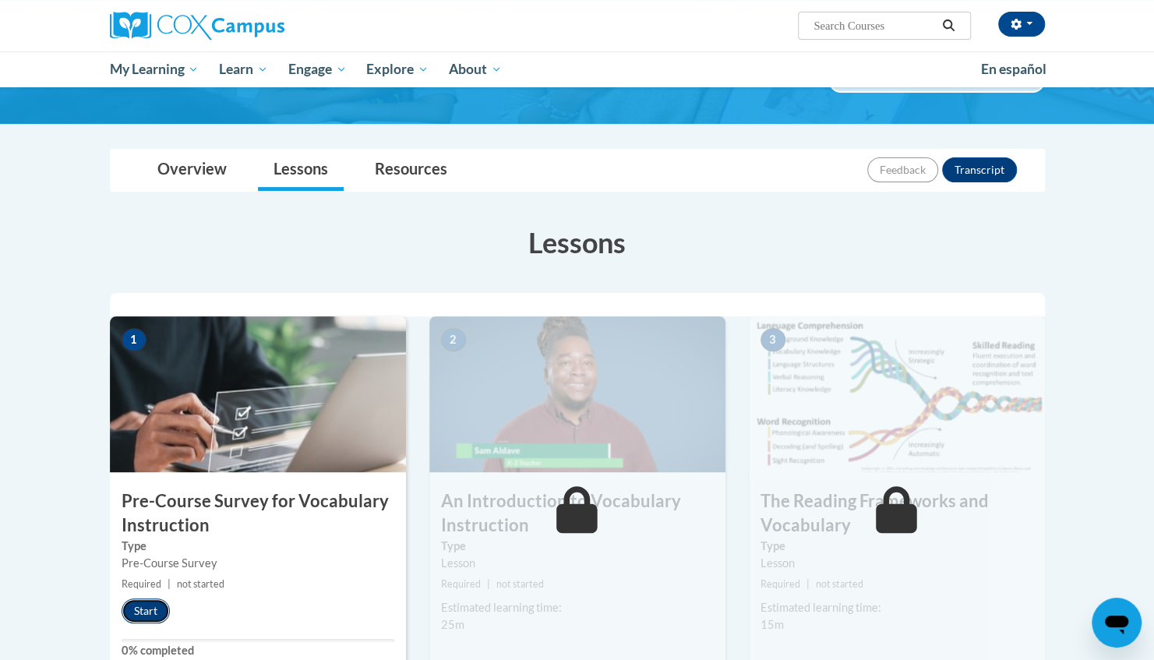
click at [156, 609] on button "Start" at bounding box center [146, 611] width 48 height 25
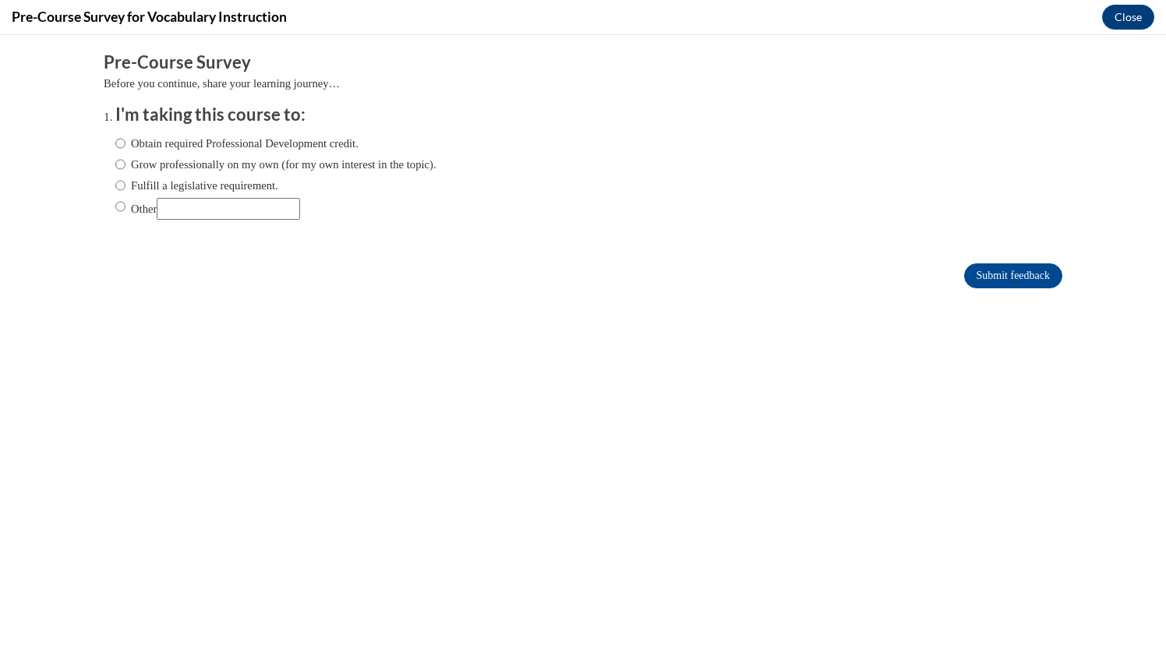
scroll to position [0, 0]
click at [115, 184] on input "Fulfill a legislative requirement." at bounding box center [120, 185] width 10 height 17
radio input "true"
click at [995, 277] on input "Submit feedback" at bounding box center [1013, 275] width 98 height 25
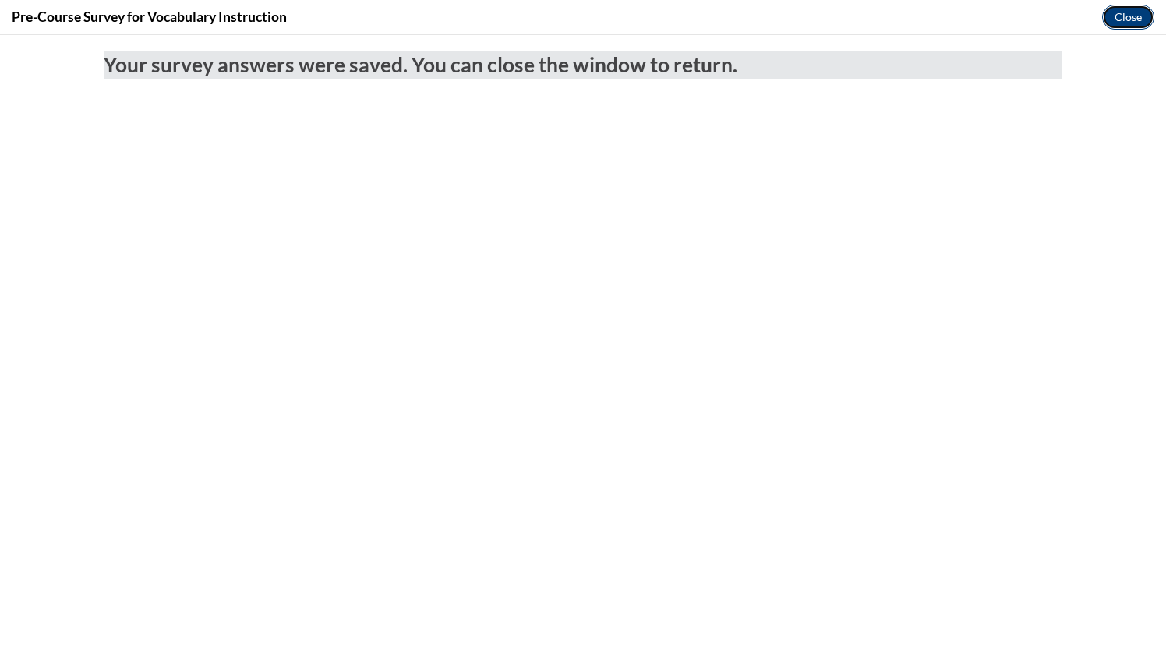
click at [1122, 19] on button "Close" at bounding box center [1128, 17] width 52 height 25
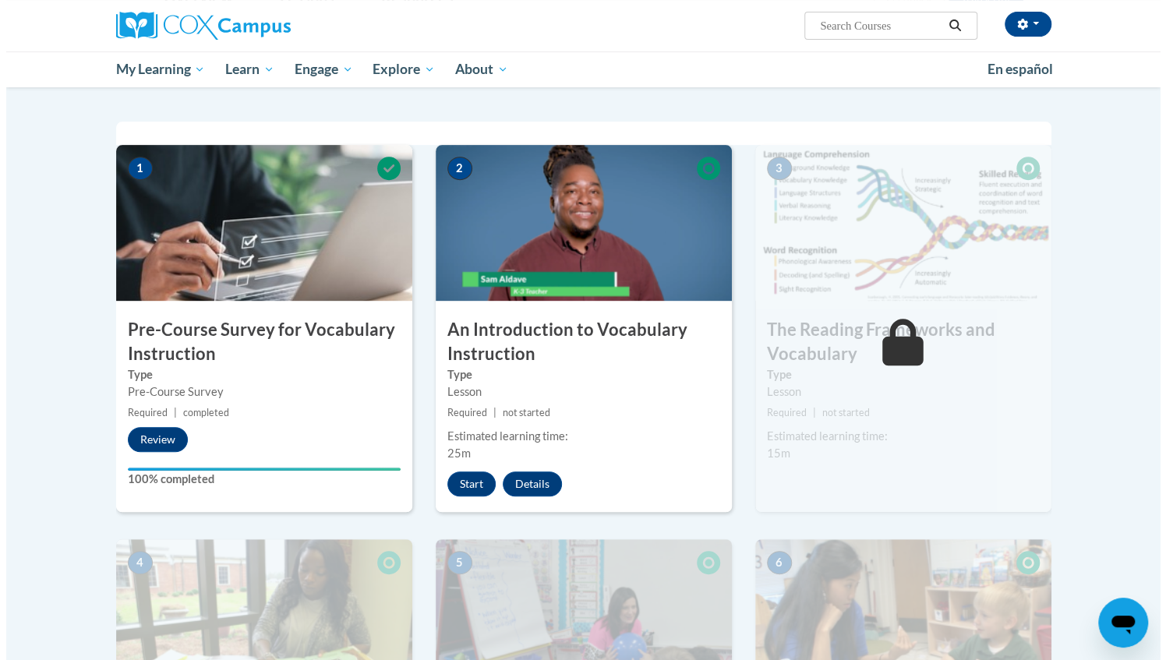
scroll to position [287, 0]
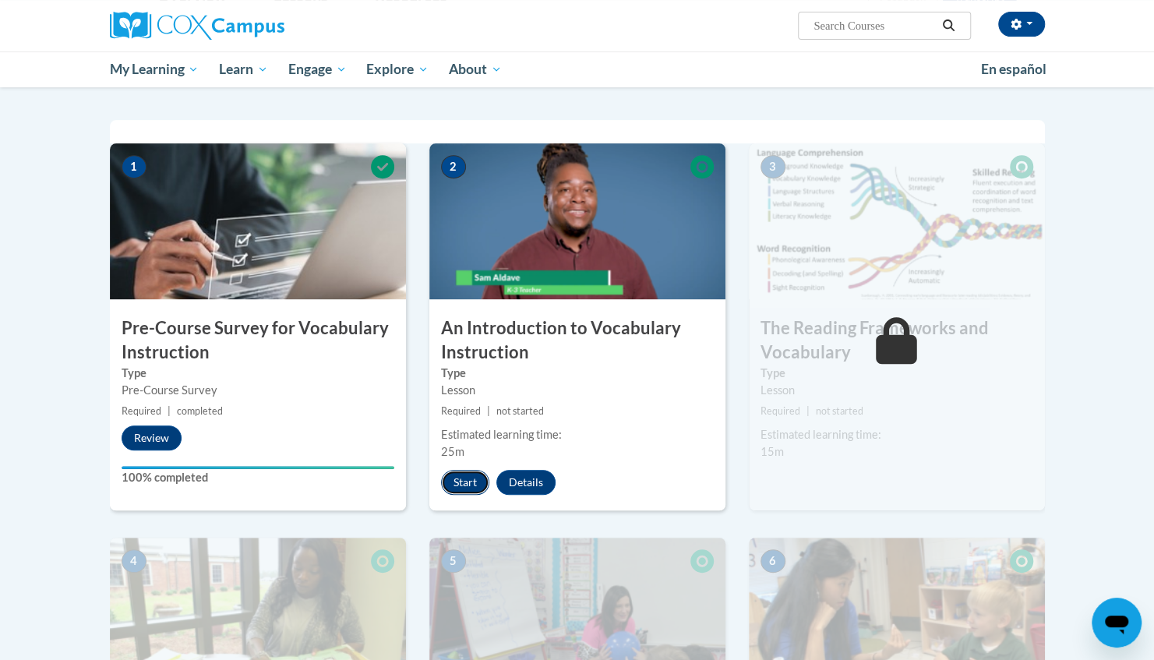
click at [465, 484] on button "Start" at bounding box center [465, 482] width 48 height 25
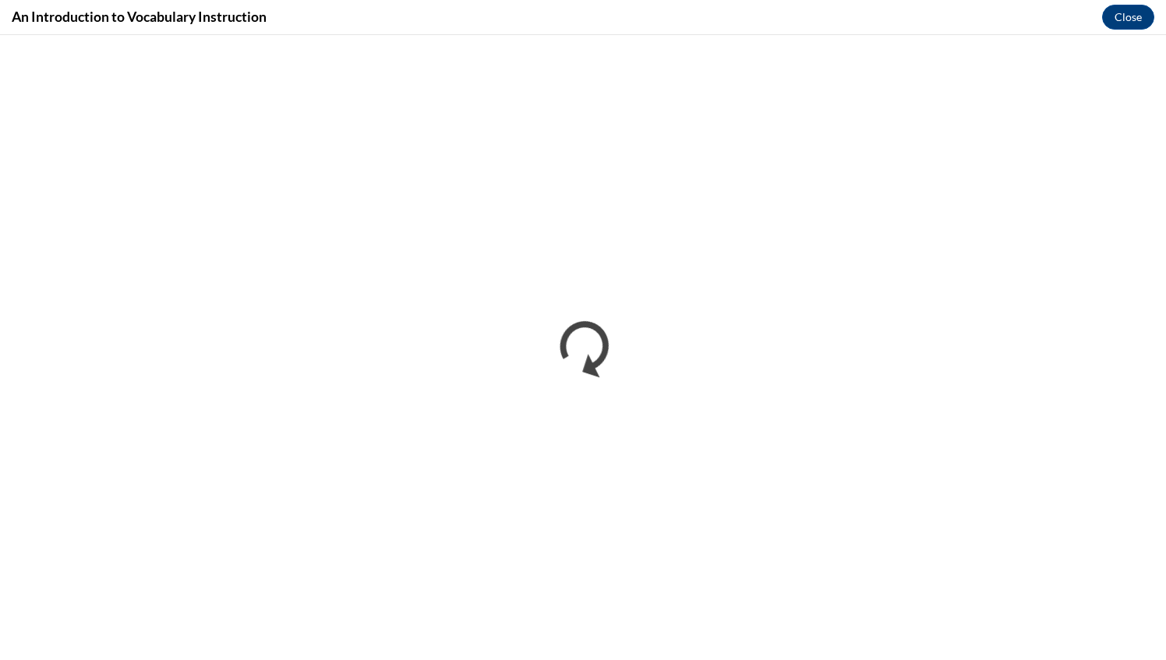
scroll to position [0, 0]
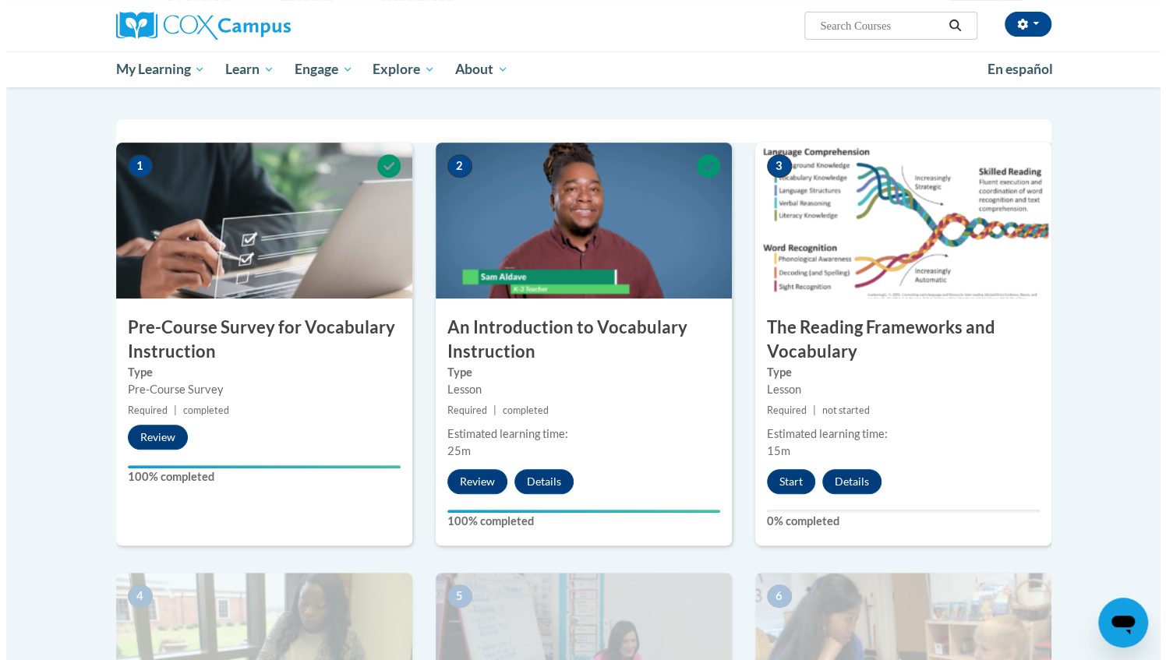
scroll to position [288, 0]
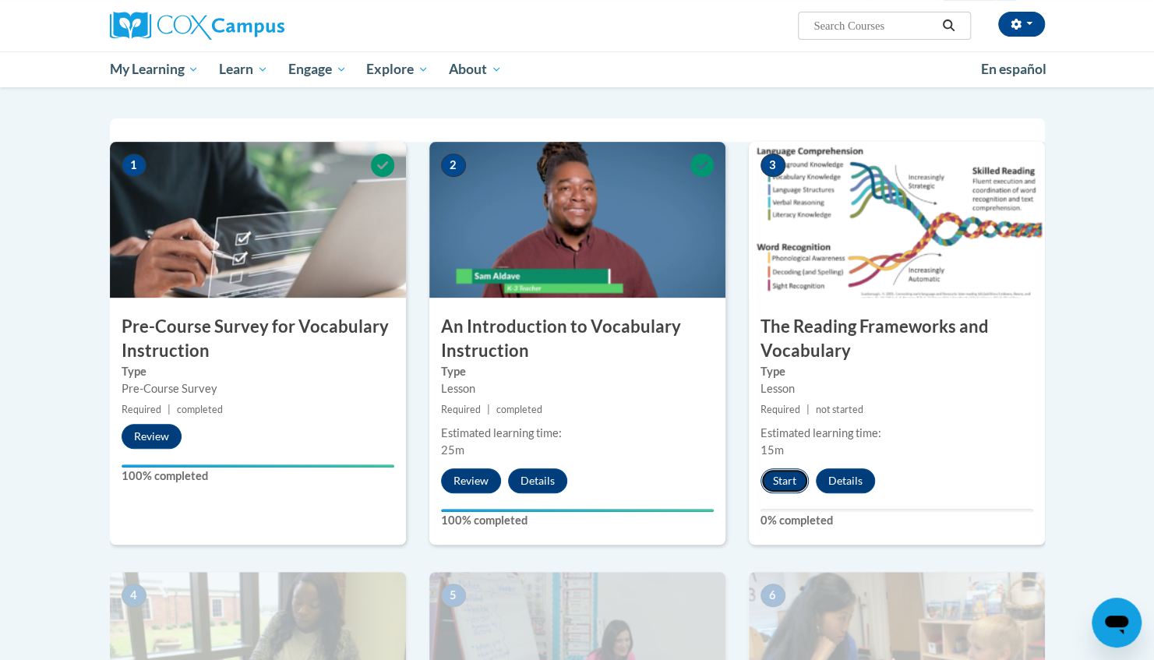
click at [781, 475] on button "Start" at bounding box center [785, 480] width 48 height 25
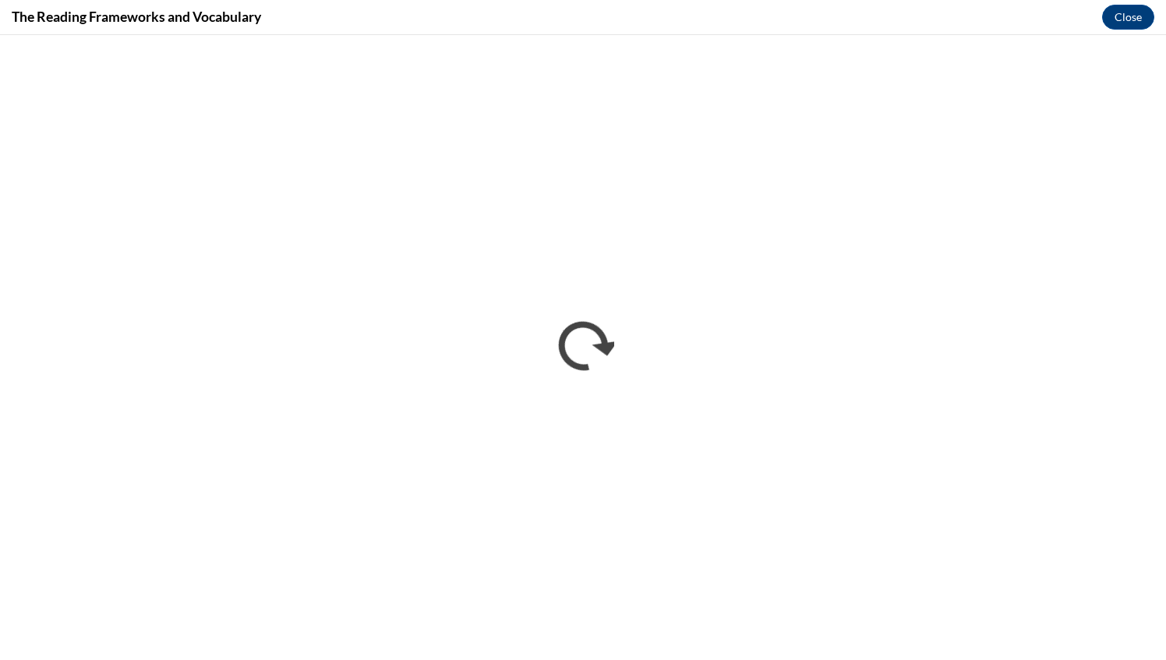
scroll to position [0, 0]
